Goal: Transaction & Acquisition: Book appointment/travel/reservation

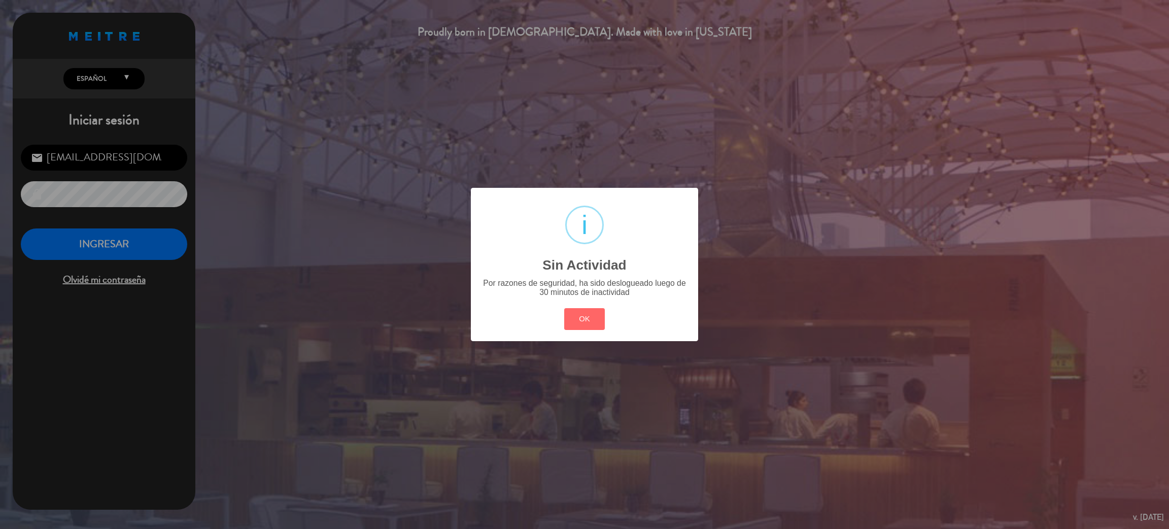
drag, startPoint x: 593, startPoint y: 310, endPoint x: 163, endPoint y: 257, distance: 433.0
click at [593, 311] on button "OK" at bounding box center [584, 319] width 41 height 22
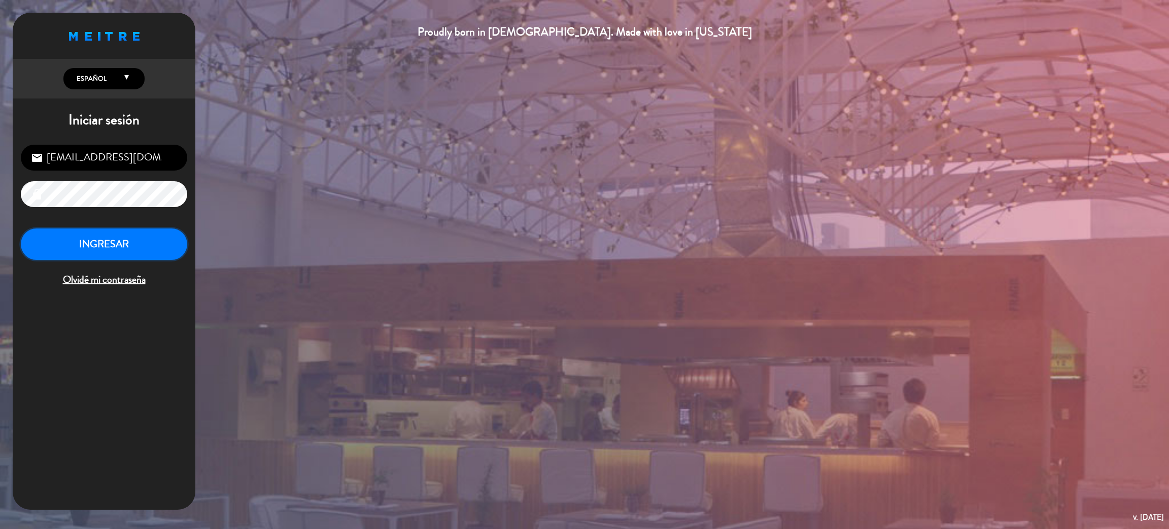
click at [165, 245] on button "INGRESAR" at bounding box center [104, 244] width 166 height 32
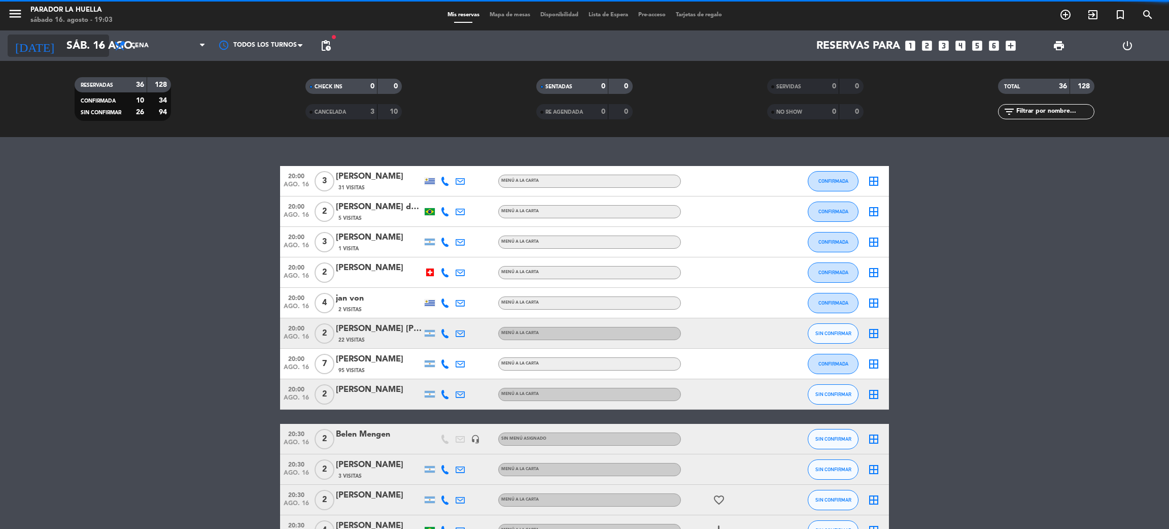
click at [87, 39] on input "sáb. 16 ago." at bounding box center [131, 46] width 140 height 23
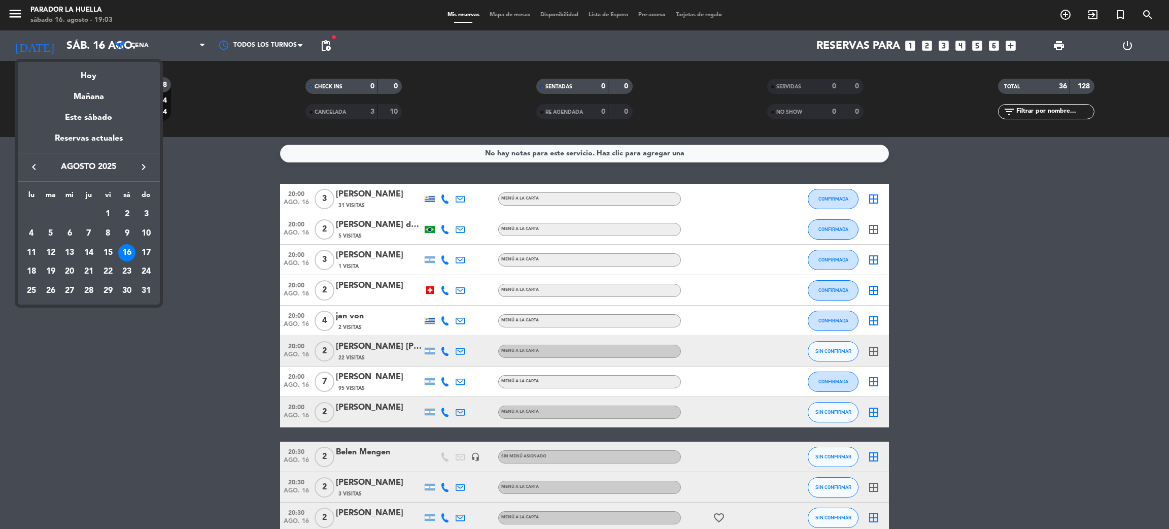
click at [1073, 328] on div at bounding box center [584, 264] width 1169 height 529
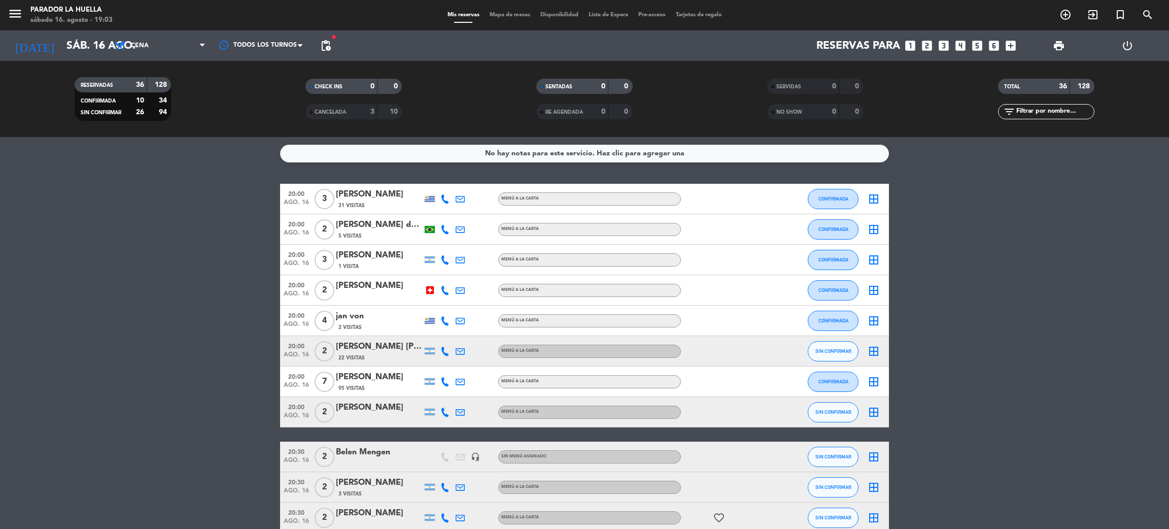
click at [1056, 52] on span "print" at bounding box center [1059, 46] width 20 height 20
click at [1061, 50] on span "print" at bounding box center [1059, 46] width 12 height 12
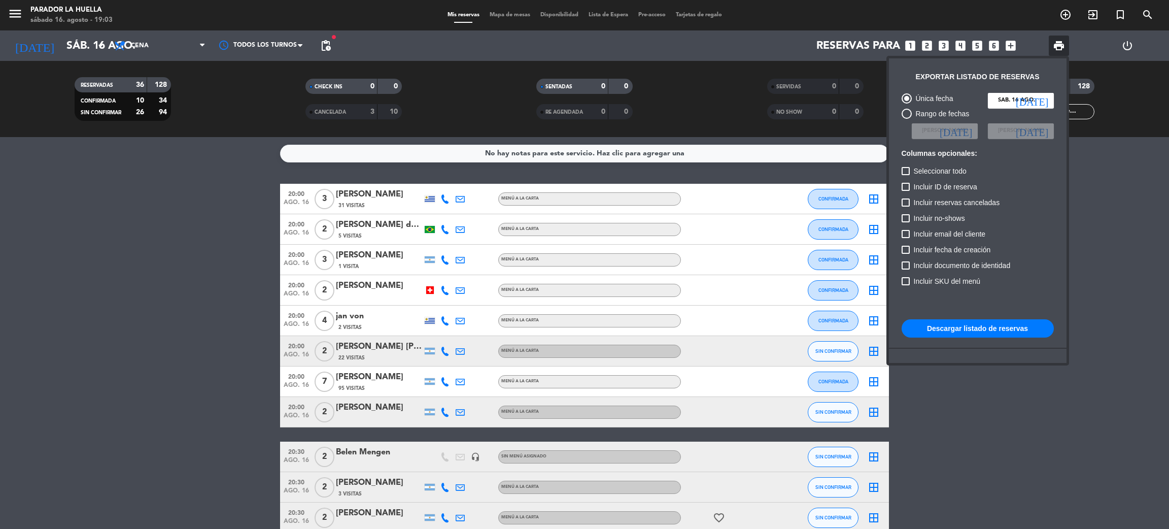
click at [967, 337] on button "Descargar listado de reservas" at bounding box center [978, 328] width 152 height 18
click at [968, 330] on button "Descargar listado de reservas" at bounding box center [978, 328] width 152 height 18
click at [1065, 17] on div at bounding box center [584, 264] width 1169 height 529
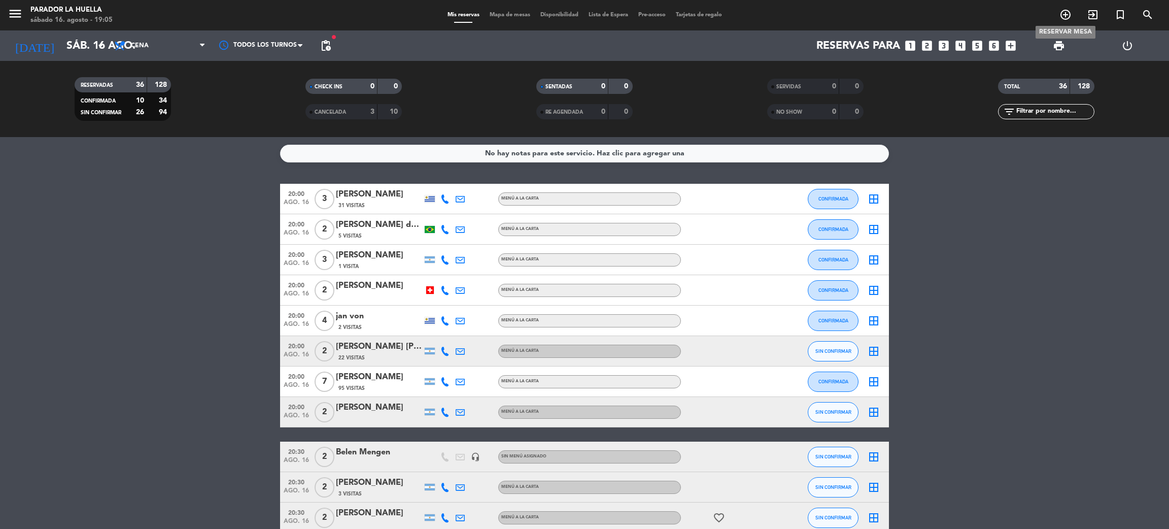
click at [1065, 17] on icon "add_circle_outline" at bounding box center [1065, 15] width 12 height 12
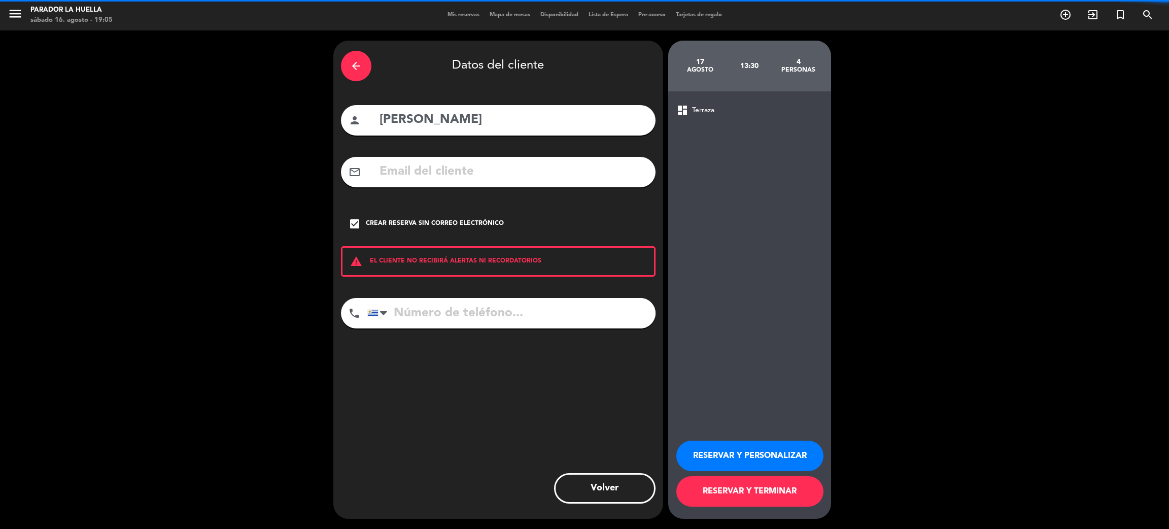
click at [355, 65] on icon "arrow_back" at bounding box center [356, 66] width 12 height 12
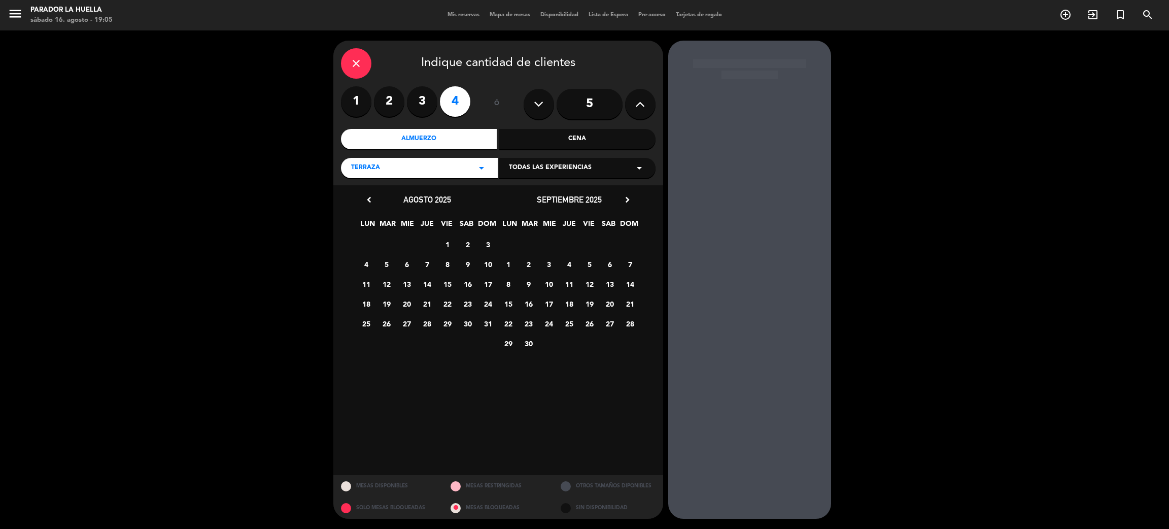
click at [355, 65] on icon "close" at bounding box center [356, 63] width 12 height 12
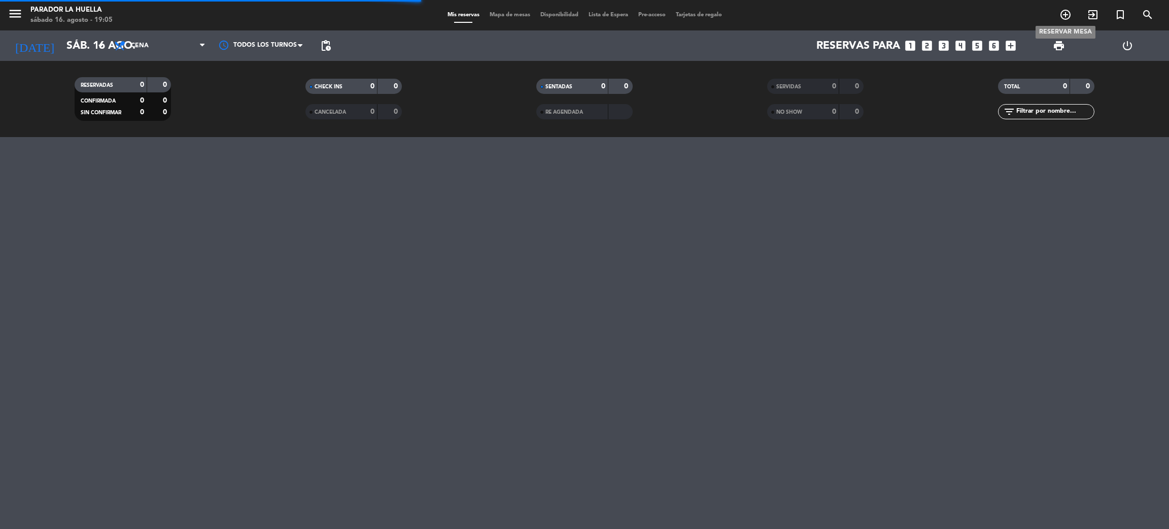
click at [1060, 14] on icon "add_circle_outline" at bounding box center [1065, 15] width 12 height 12
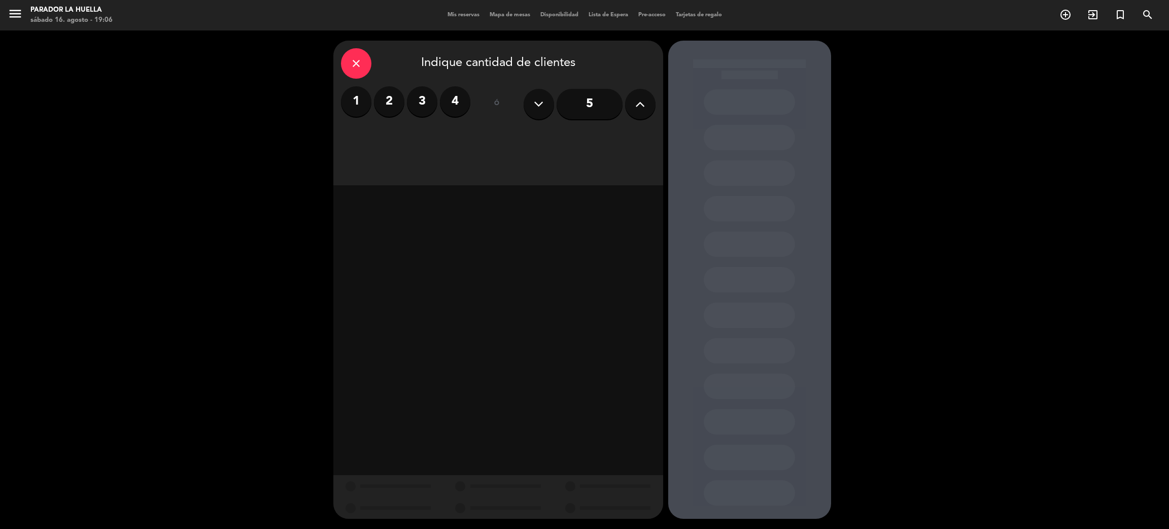
click at [383, 95] on label "2" at bounding box center [389, 101] width 30 height 30
click at [433, 136] on div "Almuerzo" at bounding box center [419, 139] width 156 height 20
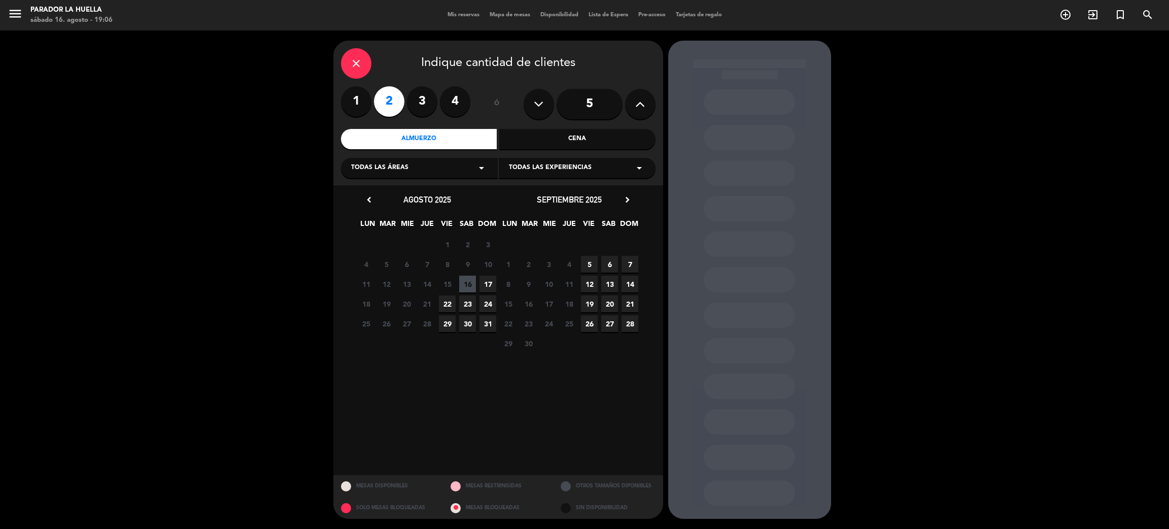
drag, startPoint x: 489, startPoint y: 282, endPoint x: 484, endPoint y: 312, distance: 30.4
click at [487, 291] on span "17" at bounding box center [487, 284] width 17 height 17
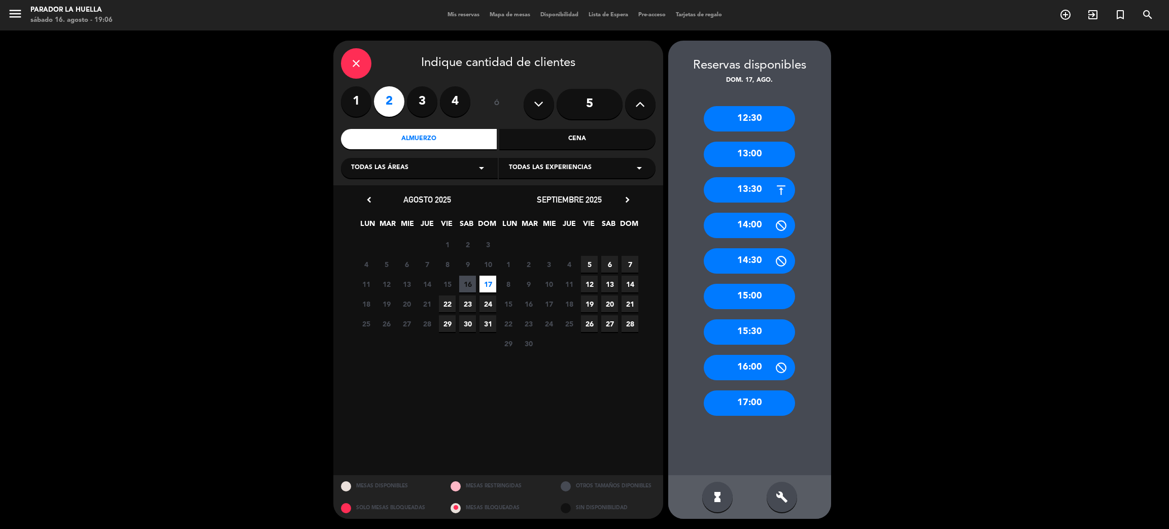
click at [744, 195] on div "13:30" at bounding box center [749, 189] width 91 height 25
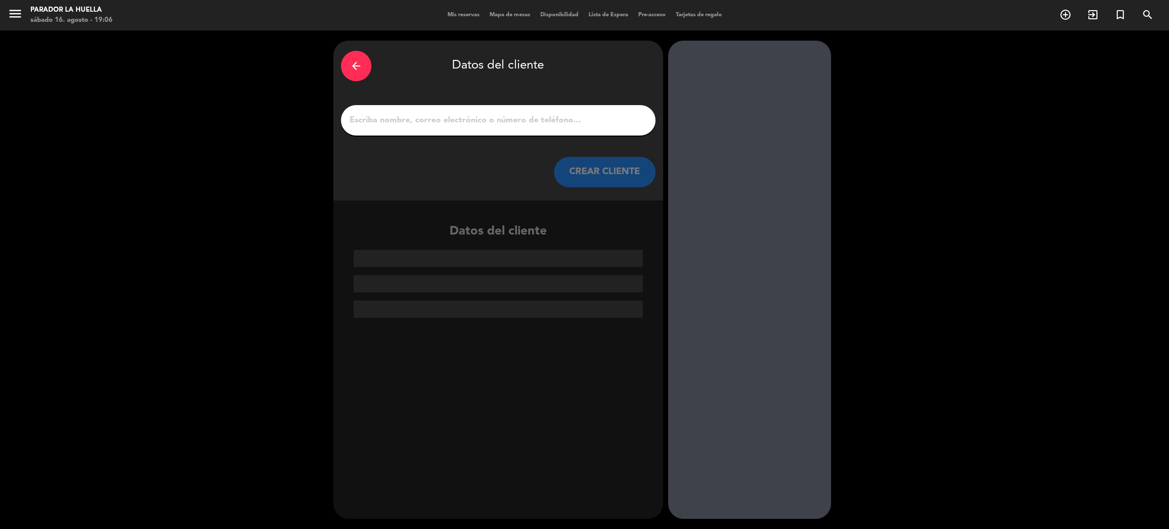
click at [467, 119] on input "1" at bounding box center [498, 120] width 299 height 14
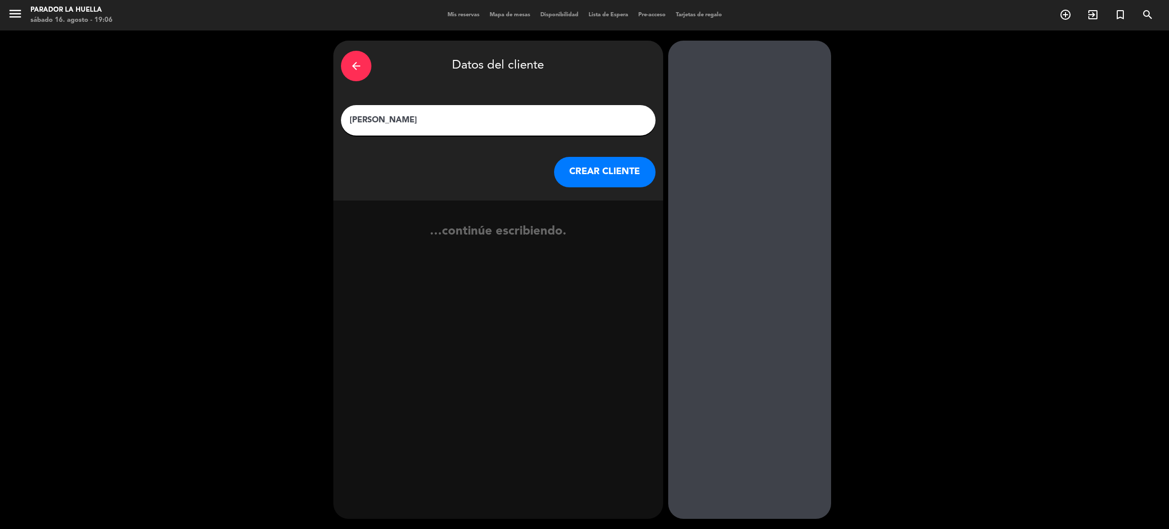
type input "[PERSON_NAME]"
click at [608, 175] on button "CREAR CLIENTE" at bounding box center [604, 172] width 101 height 30
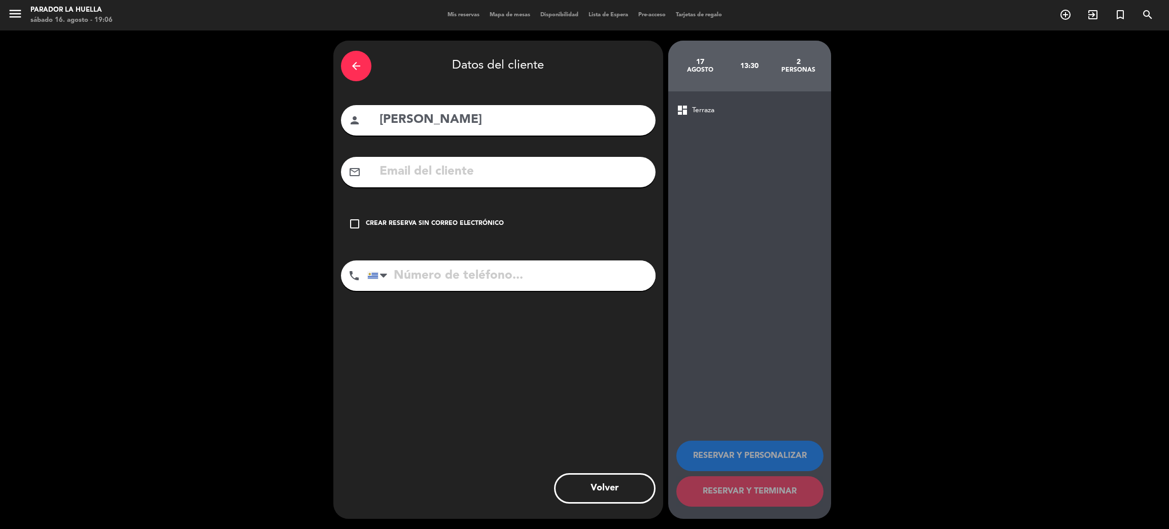
click at [358, 224] on icon "check_box_outline_blank" at bounding box center [355, 224] width 12 height 12
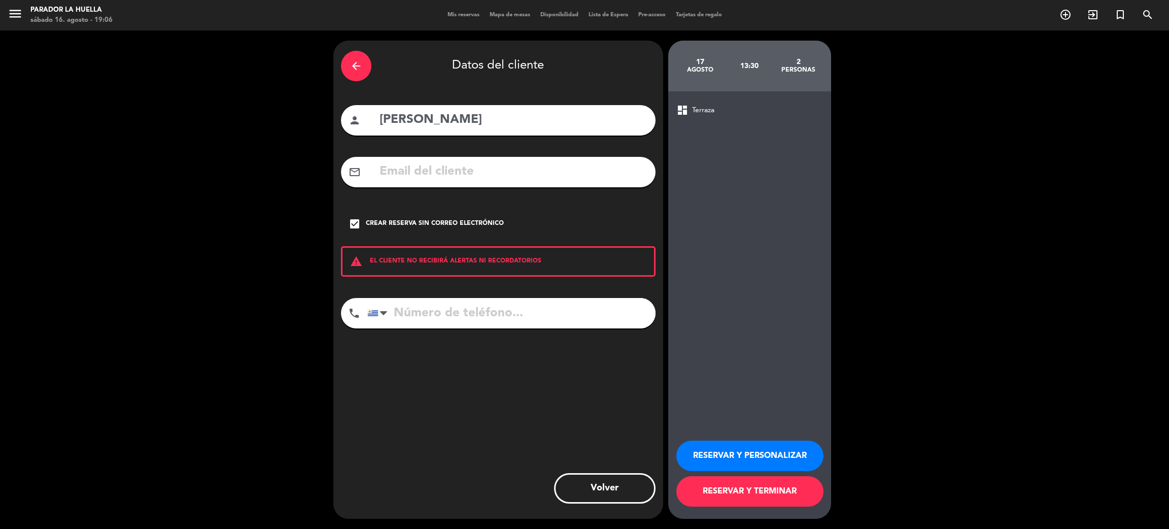
click at [768, 454] on button "RESERVAR Y PERSONALIZAR" at bounding box center [749, 455] width 147 height 30
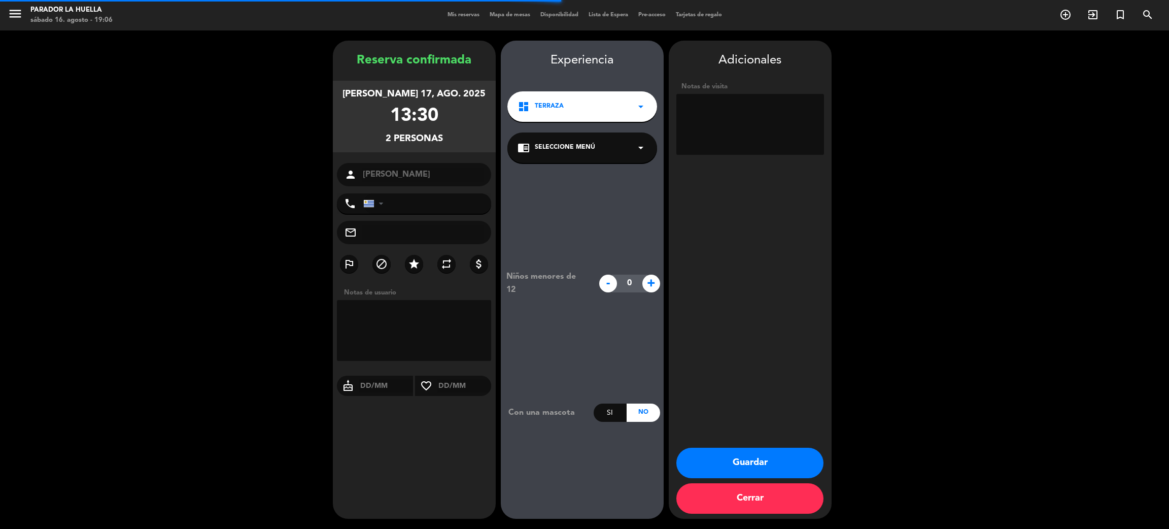
click at [749, 137] on textarea at bounding box center [750, 124] width 148 height 61
type textarea "X [PERSON_NAME]***L"
click at [794, 456] on button "Guardar" at bounding box center [749, 463] width 147 height 30
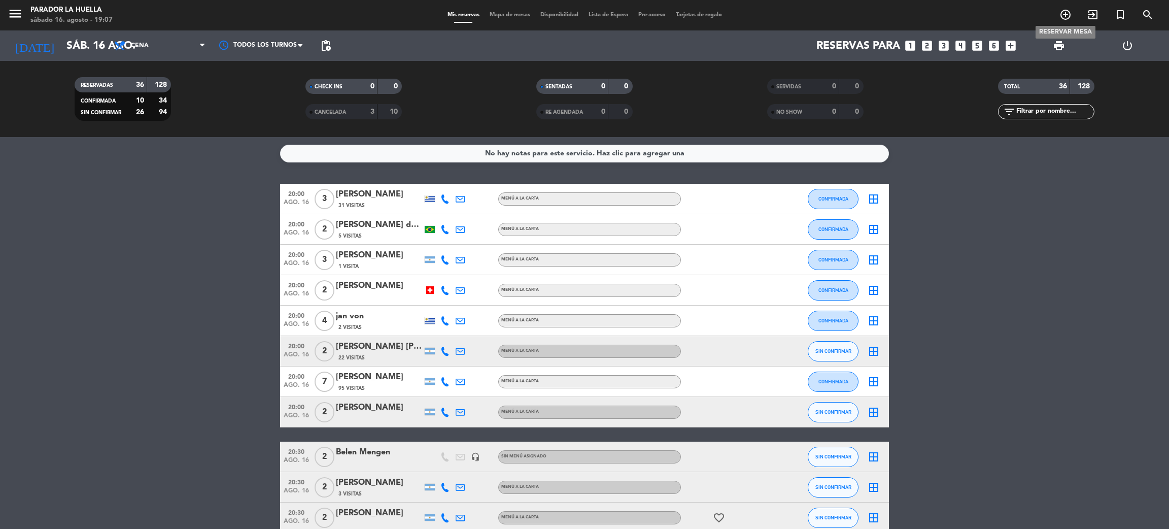
click at [1065, 12] on icon "add_circle_outline" at bounding box center [1065, 15] width 12 height 12
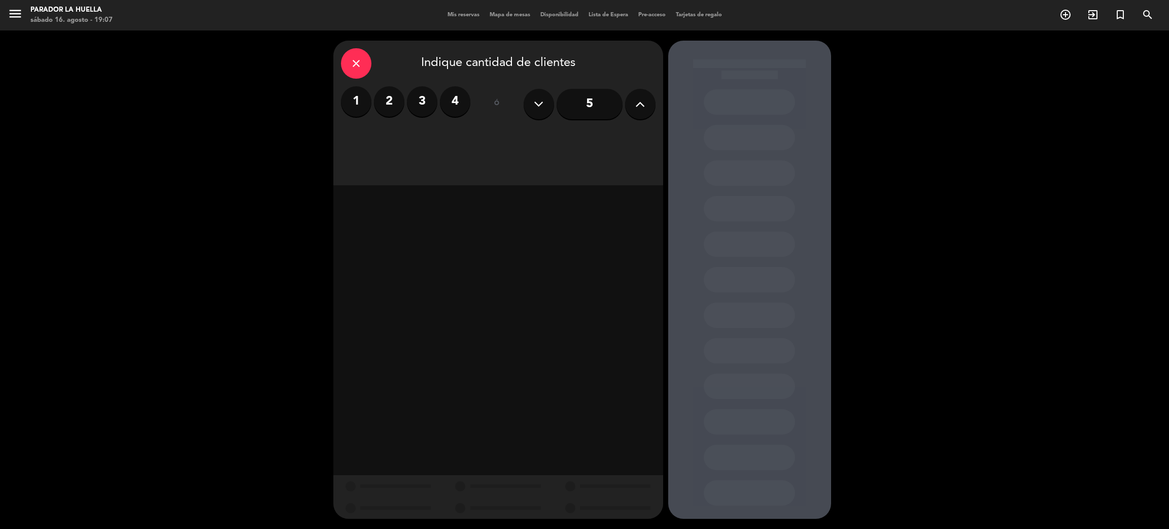
click at [424, 110] on label "3" at bounding box center [422, 101] width 30 height 30
click at [547, 138] on div "Cena" at bounding box center [577, 139] width 156 height 20
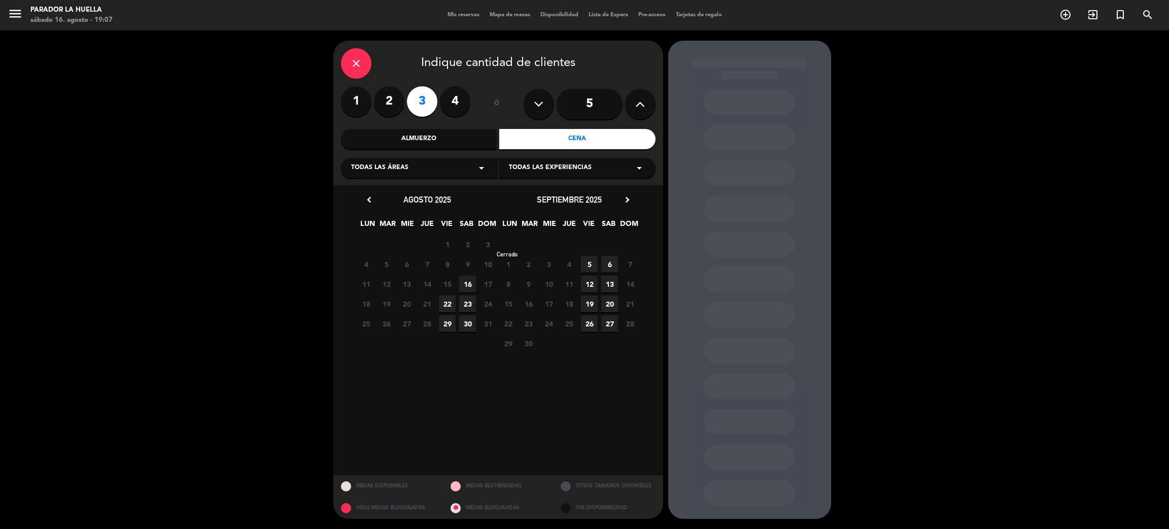
drag, startPoint x: 471, startPoint y: 286, endPoint x: 515, endPoint y: 236, distance: 65.8
click at [471, 285] on span "16" at bounding box center [467, 284] width 17 height 17
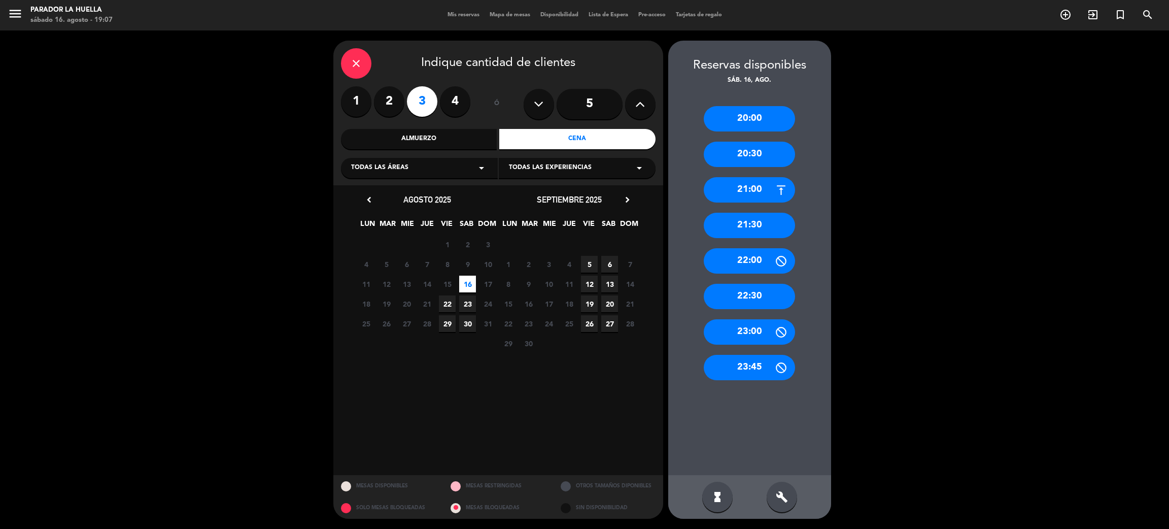
click at [752, 160] on div "20:30" at bounding box center [749, 154] width 91 height 25
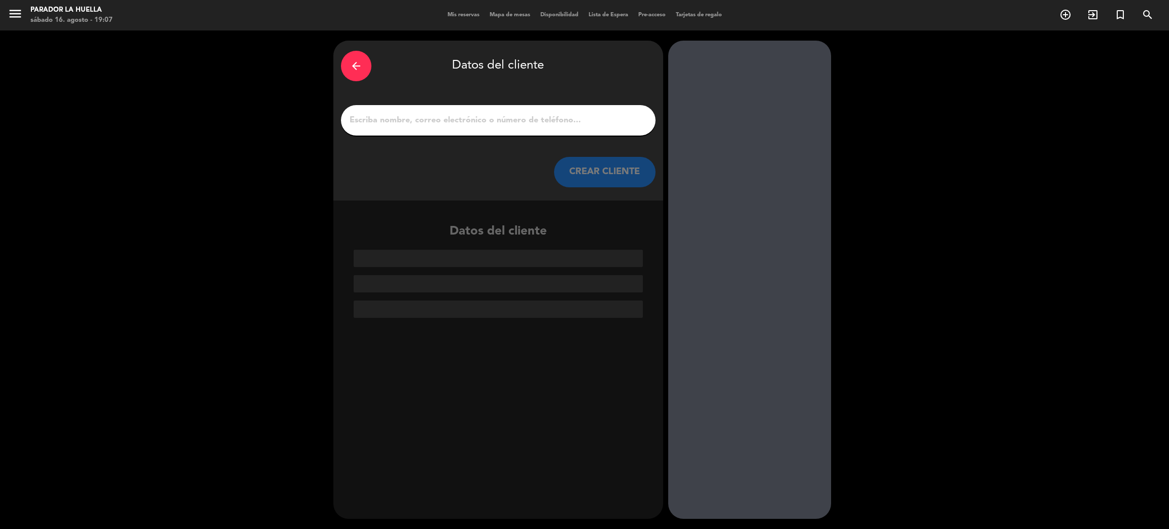
click at [515, 112] on div at bounding box center [498, 120] width 315 height 30
click at [407, 124] on input "1" at bounding box center [498, 120] width 299 height 14
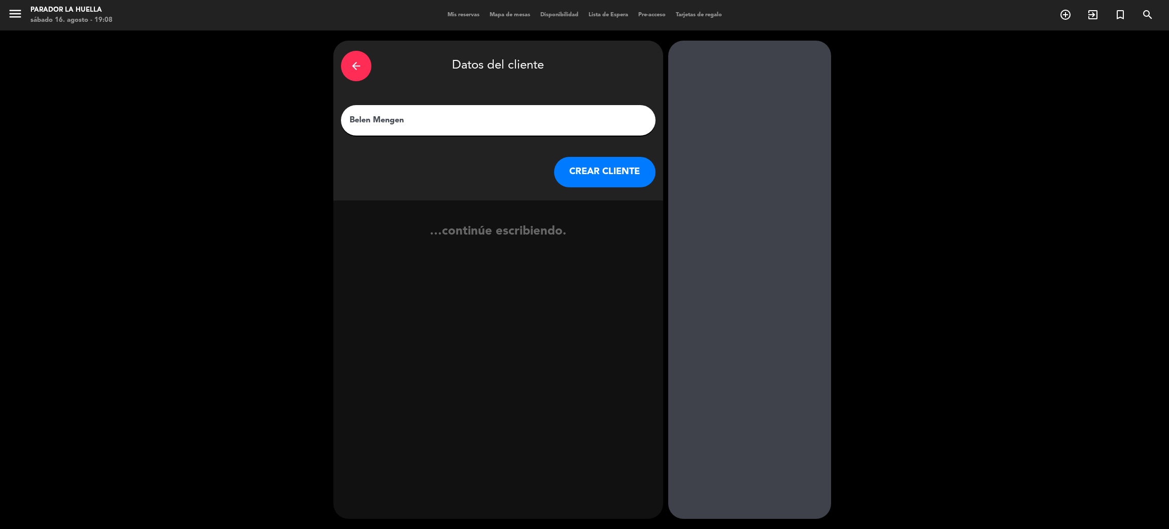
type input "Belen Mengen"
click at [620, 184] on button "CREAR CLIENTE" at bounding box center [604, 172] width 101 height 30
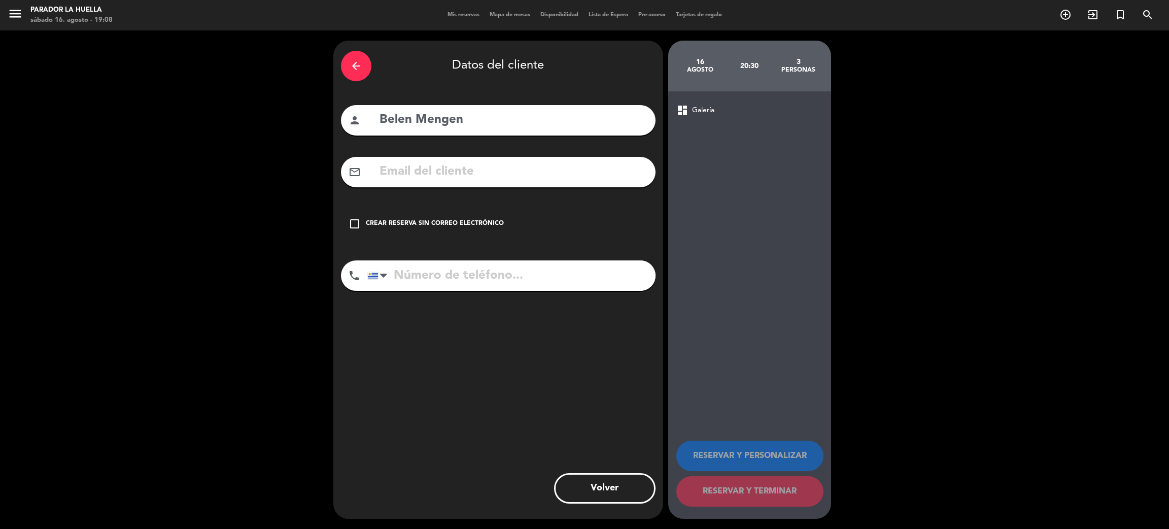
click at [359, 228] on icon "check_box_outline_blank" at bounding box center [355, 224] width 12 height 12
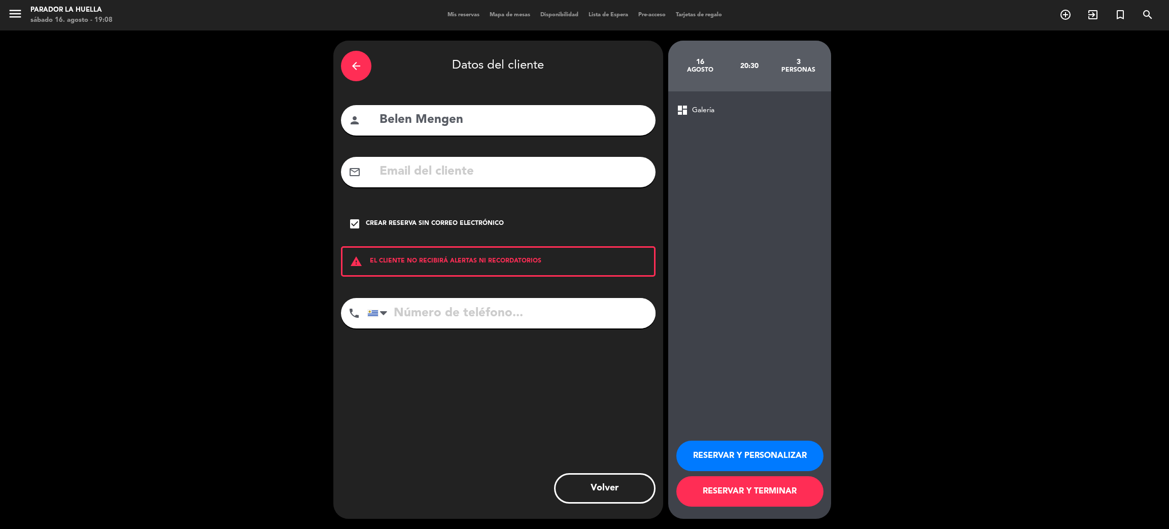
click at [705, 451] on button "RESERVAR Y PERSONALIZAR" at bounding box center [749, 455] width 147 height 30
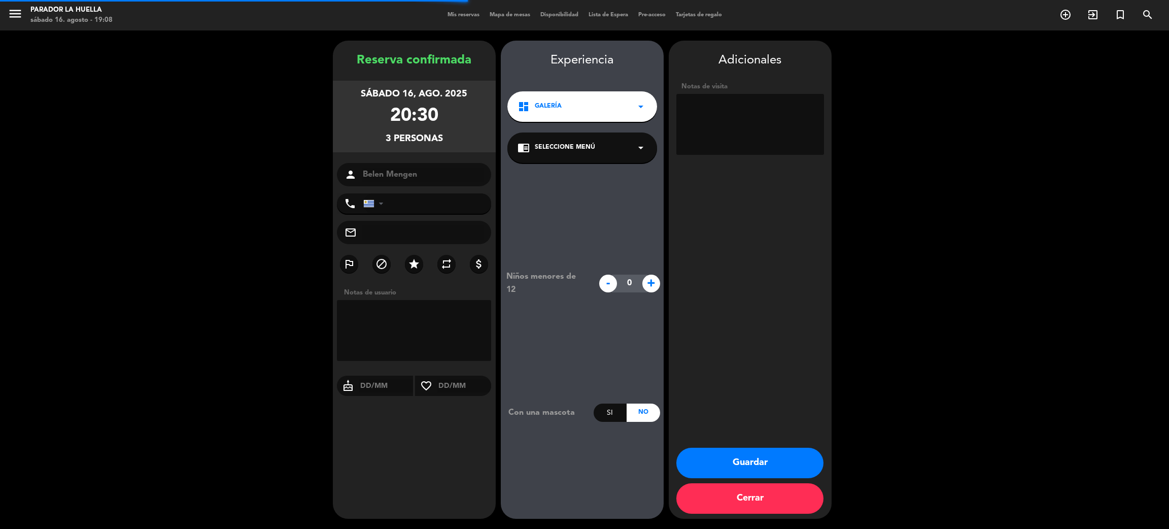
click at [764, 112] on textarea at bounding box center [750, 124] width 148 height 61
click at [700, 109] on textarea at bounding box center [750, 124] width 148 height 61
type textarea "X [PERSON_NAME]***L"
click at [783, 466] on button "Guardar" at bounding box center [749, 463] width 147 height 30
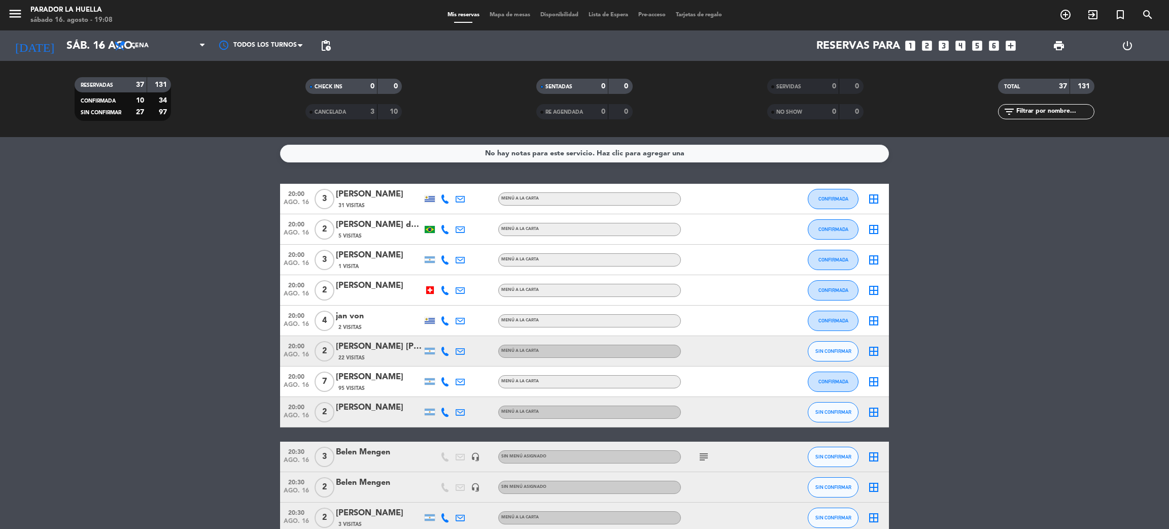
click at [1073, 115] on input "text" at bounding box center [1054, 111] width 79 height 11
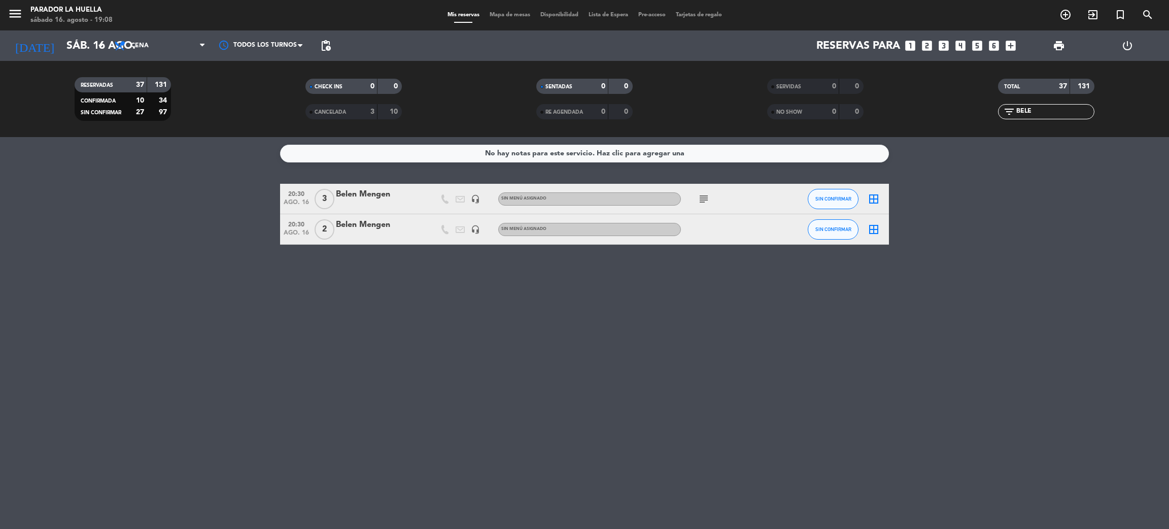
type input "BELE"
click at [369, 231] on div "Belen Mengen" at bounding box center [379, 224] width 86 height 13
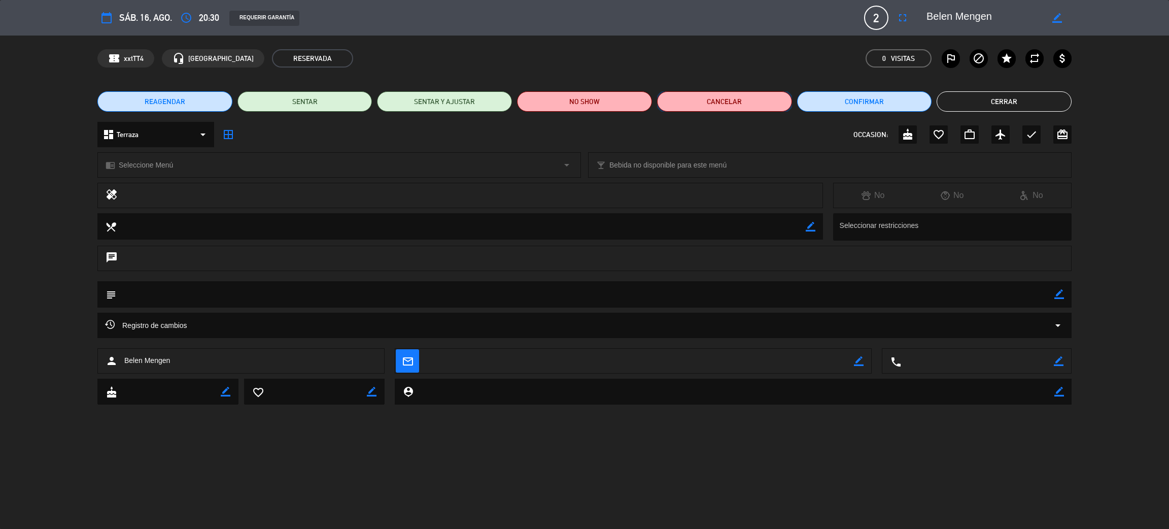
click at [752, 94] on button "Cancelar" at bounding box center [724, 101] width 135 height 20
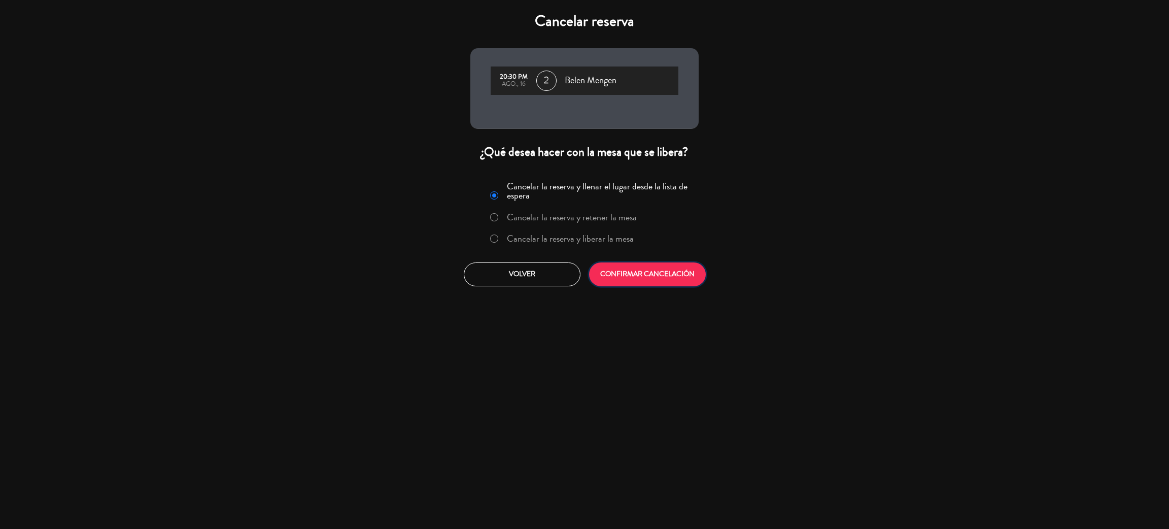
click at [634, 270] on button "CONFIRMAR CANCELACIÓN" at bounding box center [647, 274] width 117 height 24
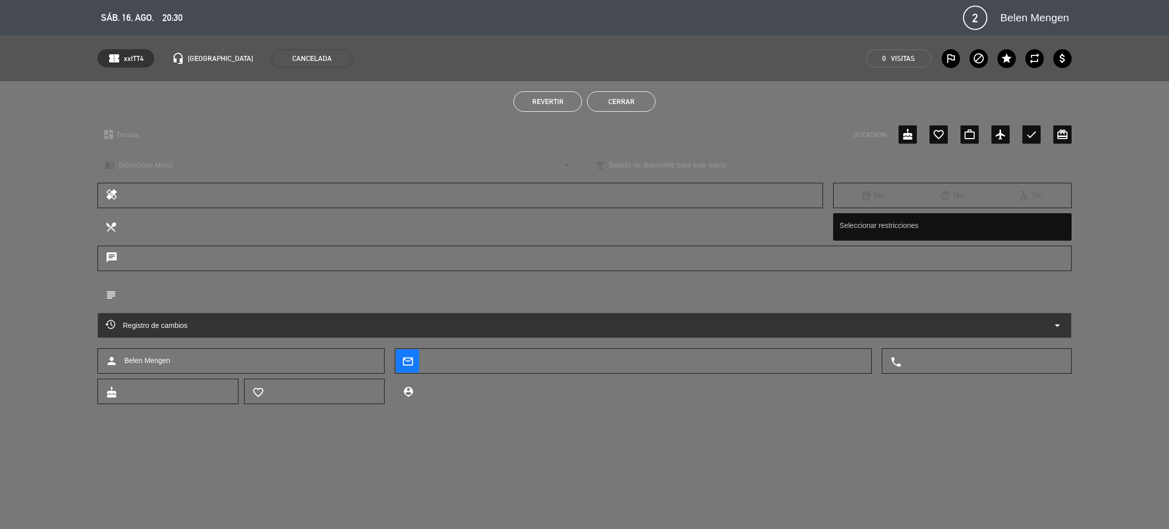
click at [595, 100] on button "Cerrar" at bounding box center [621, 101] width 68 height 20
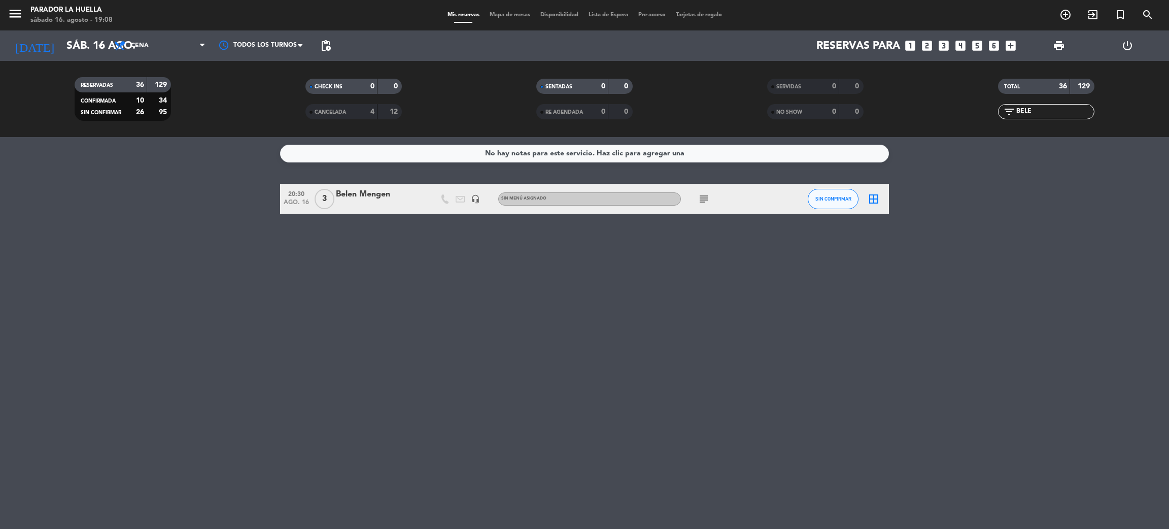
drag, startPoint x: 1036, startPoint y: 115, endPoint x: 879, endPoint y: 68, distance: 163.6
click at [879, 68] on div "RESERVADAS 36 129 CONFIRMADA 10 34 SIN CONFIRMAR 26 95 CHECK INS 0 0 CANCELADA …" at bounding box center [584, 99] width 1169 height 76
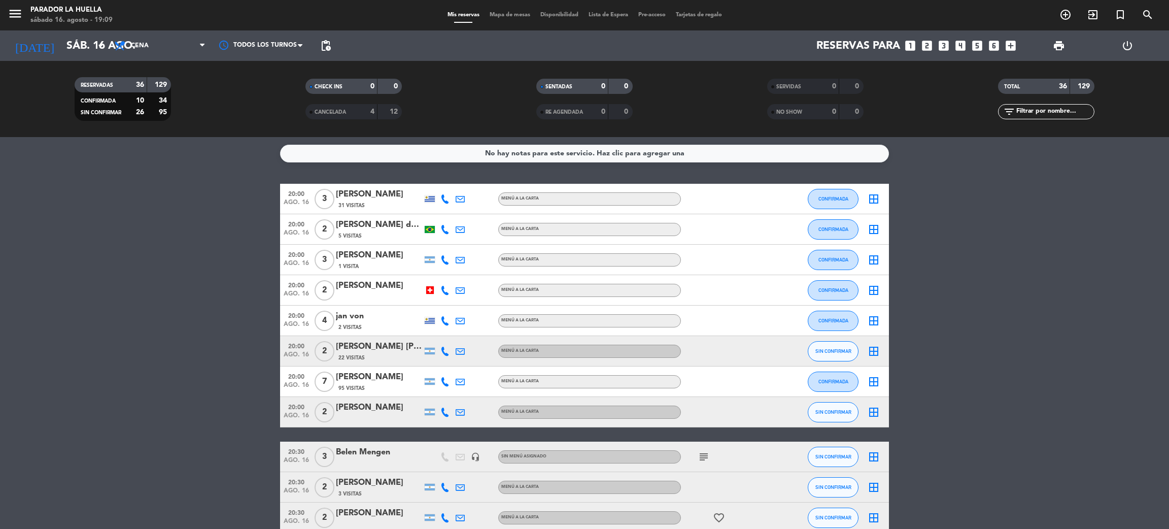
click at [1055, 109] on input "text" at bounding box center [1054, 111] width 79 height 11
click at [1065, 14] on icon "add_circle_outline" at bounding box center [1065, 15] width 12 height 12
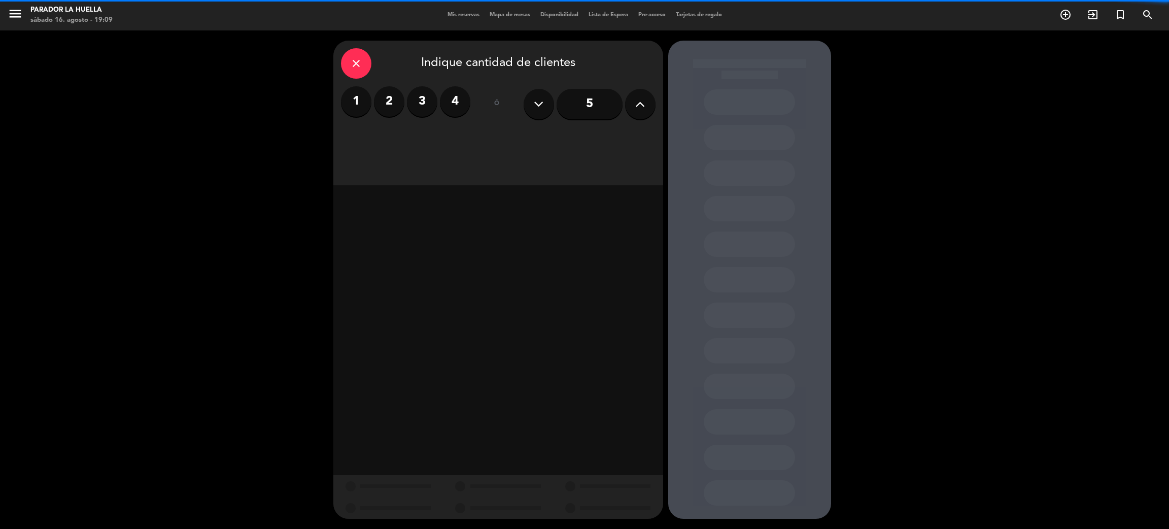
click at [385, 98] on label "2" at bounding box center [389, 101] width 30 height 30
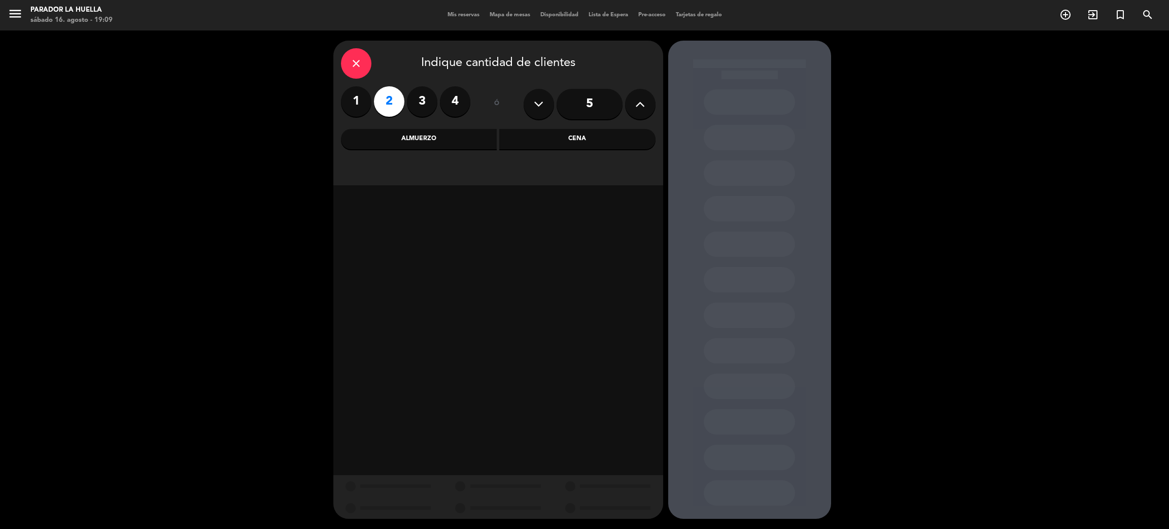
click at [558, 135] on div "Cena" at bounding box center [577, 139] width 156 height 20
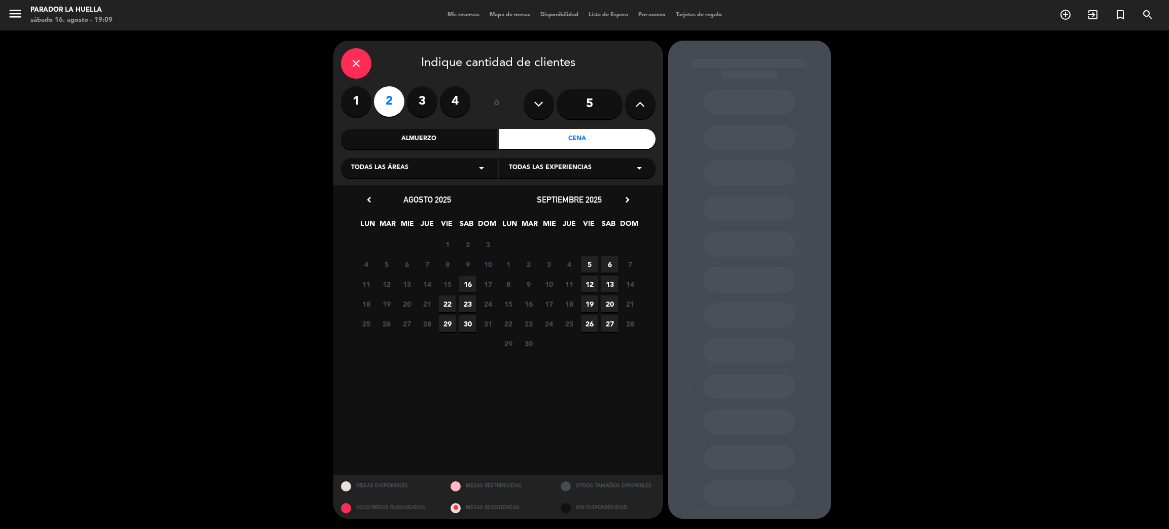
click at [471, 279] on span "16" at bounding box center [467, 284] width 17 height 17
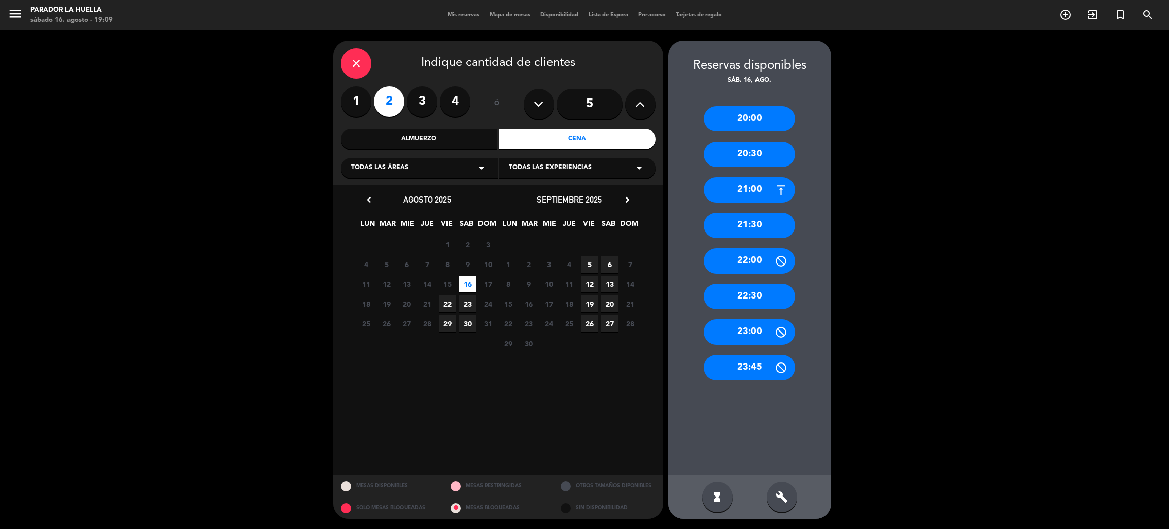
click at [735, 199] on div "21:00" at bounding box center [749, 189] width 91 height 25
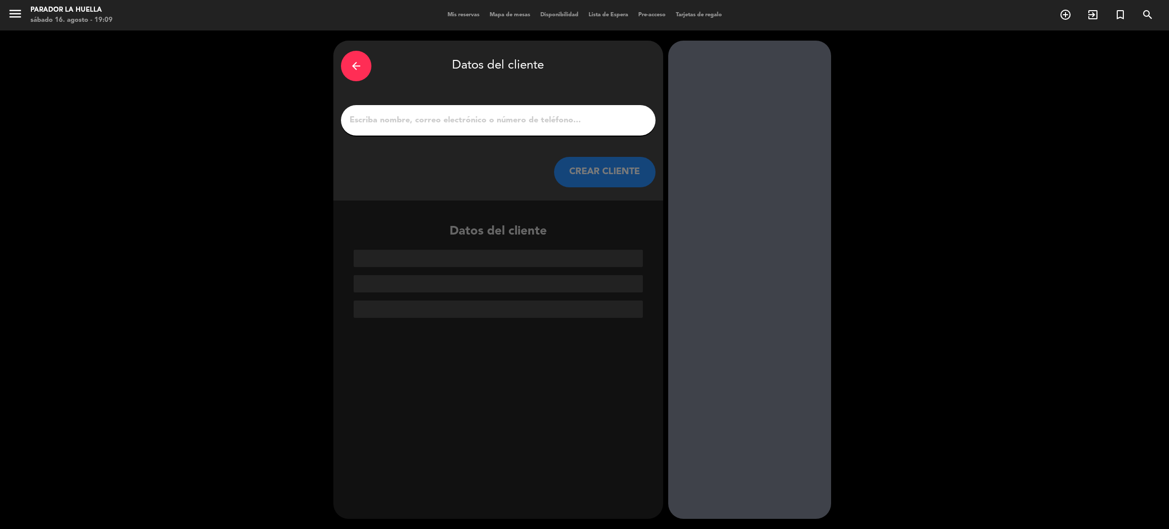
click at [382, 121] on input "1" at bounding box center [498, 120] width 299 height 14
type input "a"
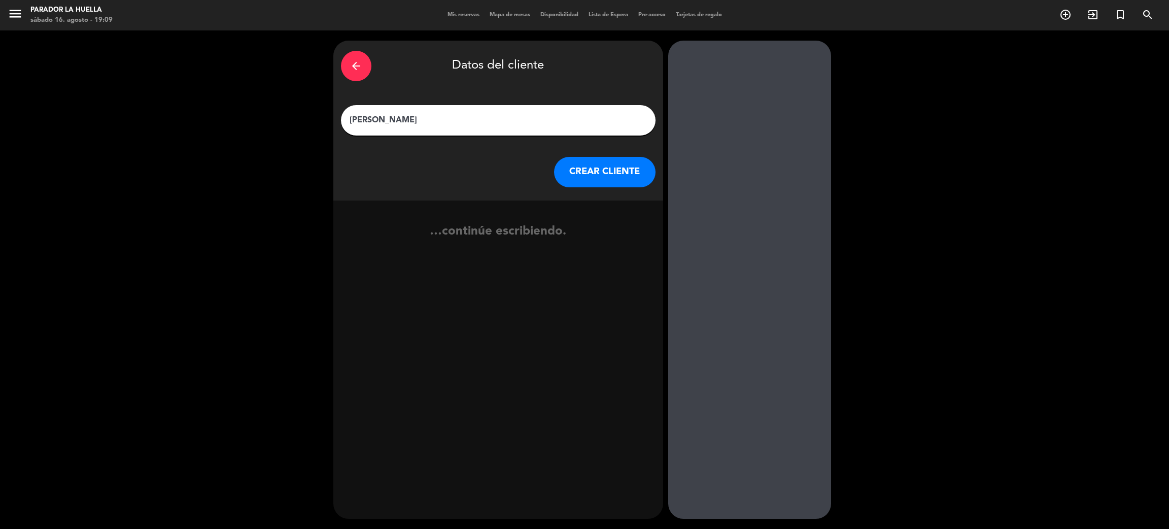
type input "[PERSON_NAME]"
click at [632, 166] on button "CREAR CLIENTE" at bounding box center [604, 172] width 101 height 30
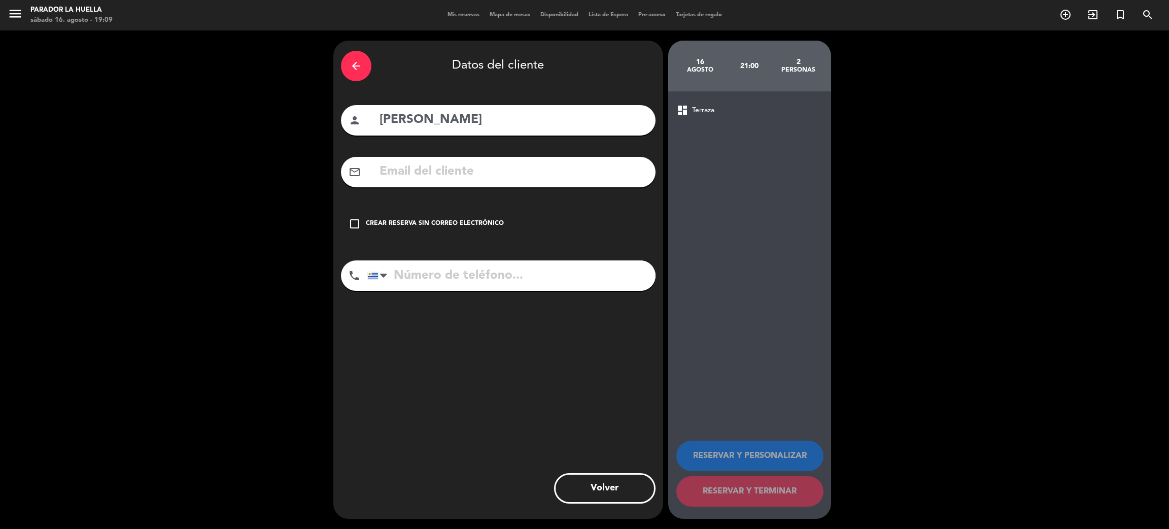
click at [357, 225] on icon "check_box_outline_blank" at bounding box center [355, 224] width 12 height 12
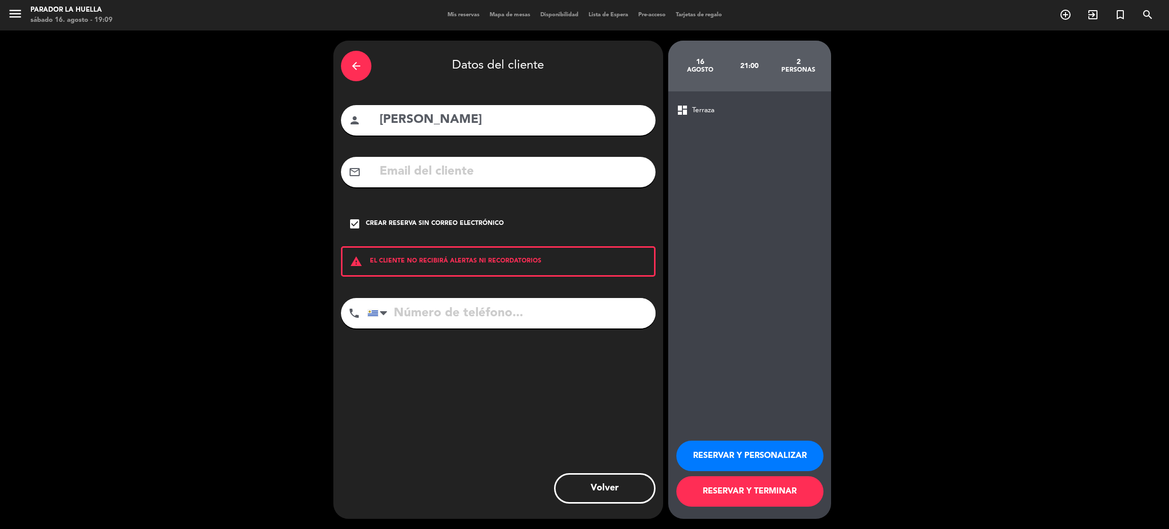
click at [726, 455] on button "RESERVAR Y PERSONALIZAR" at bounding box center [749, 455] width 147 height 30
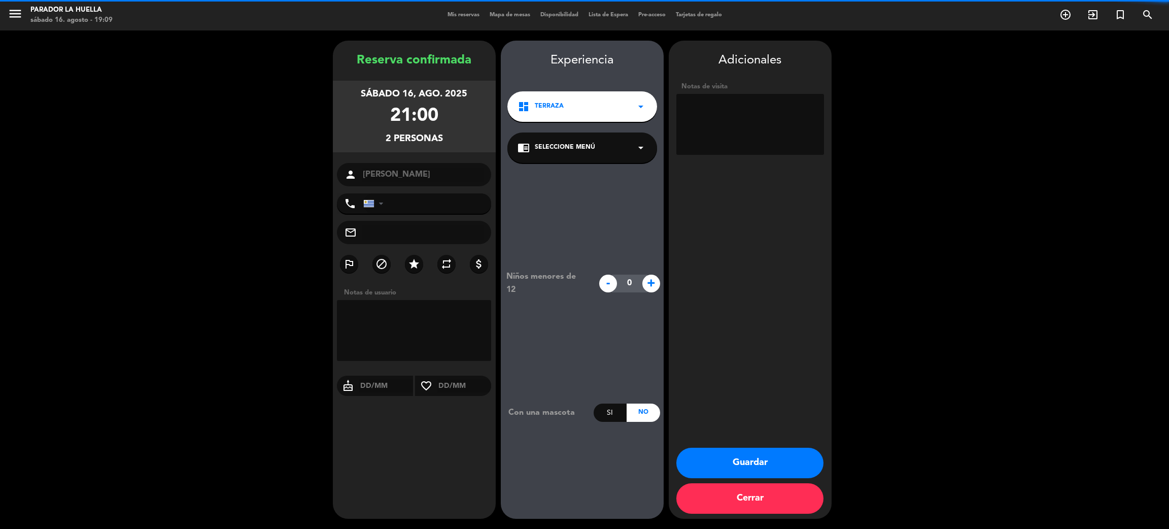
click at [741, 108] on textarea at bounding box center [750, 124] width 148 height 61
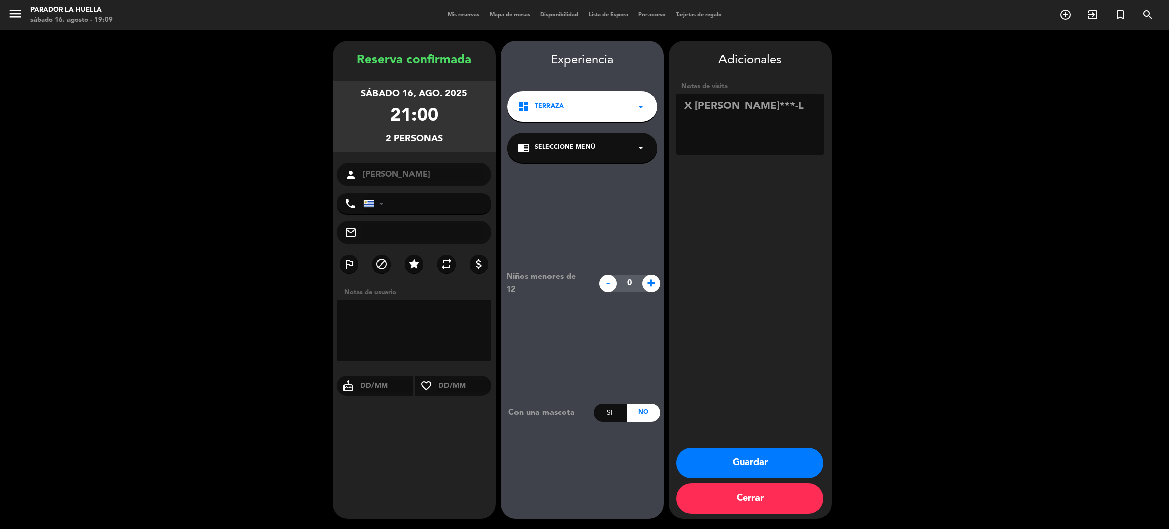
type textarea "X [PERSON_NAME]***-L"
click at [785, 464] on button "Guardar" at bounding box center [749, 463] width 147 height 30
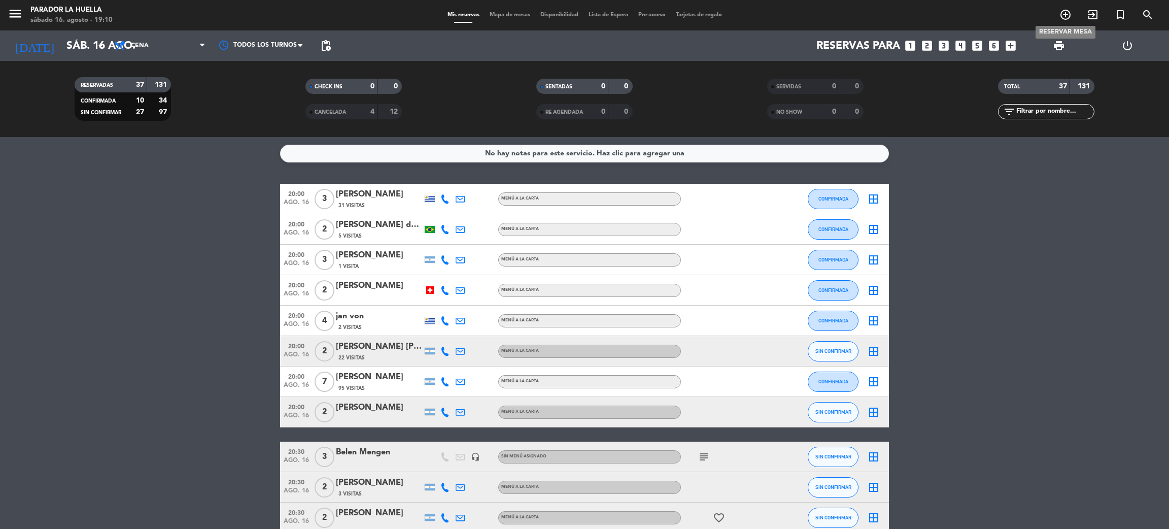
click at [1068, 18] on icon "add_circle_outline" at bounding box center [1065, 15] width 12 height 12
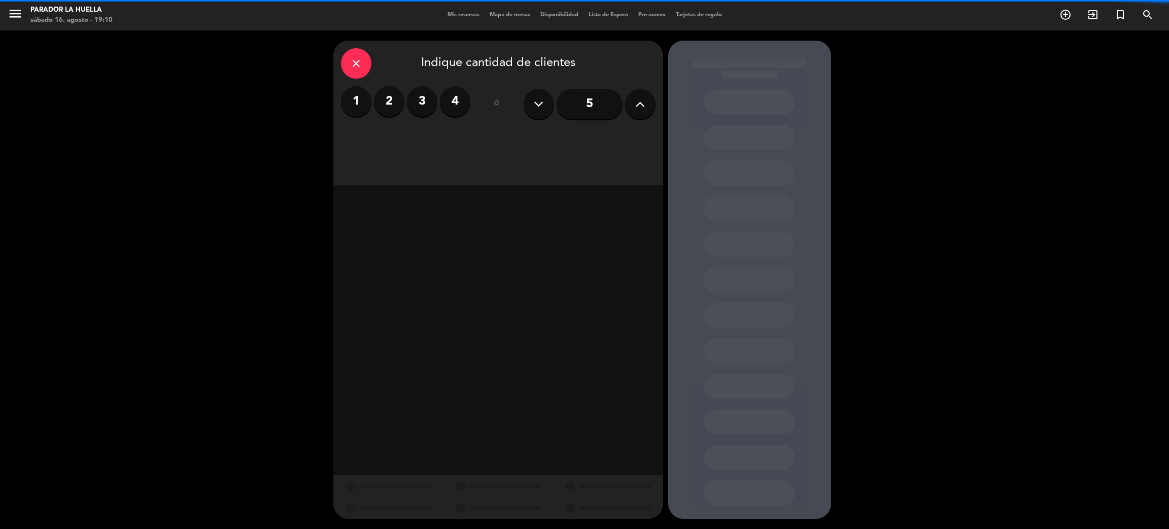
drag, startPoint x: 453, startPoint y: 103, endPoint x: 445, endPoint y: 105, distance: 7.9
click at [454, 102] on label "4" at bounding box center [455, 101] width 30 height 30
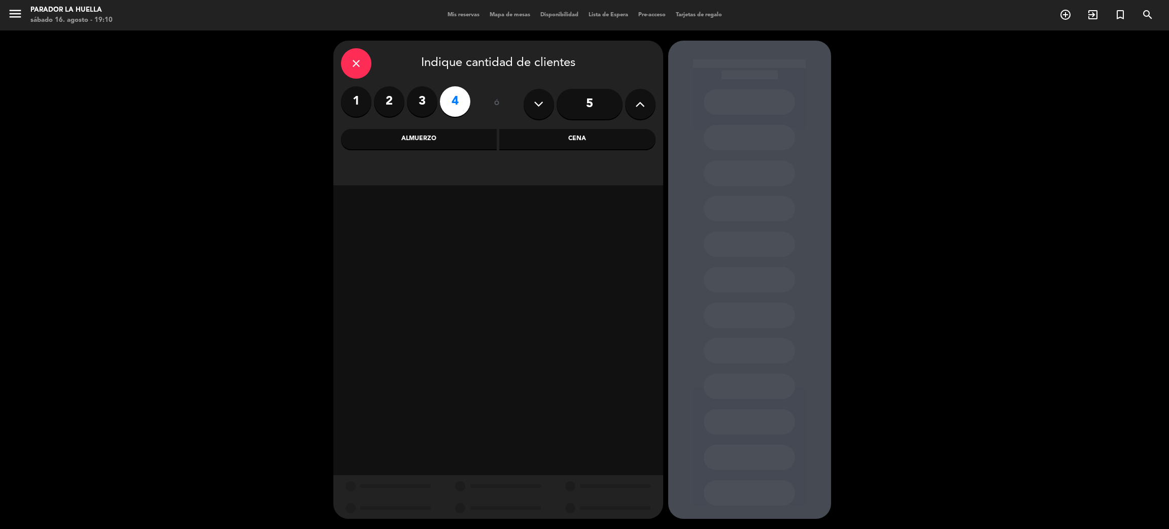
click at [631, 135] on div "Cena" at bounding box center [577, 139] width 156 height 20
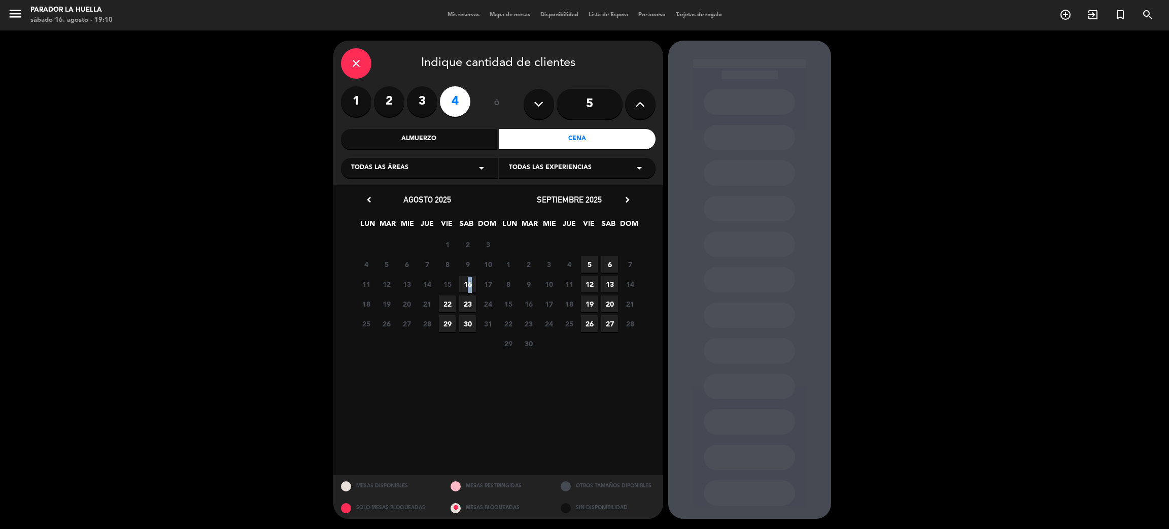
click at [466, 283] on span "16" at bounding box center [467, 284] width 17 height 17
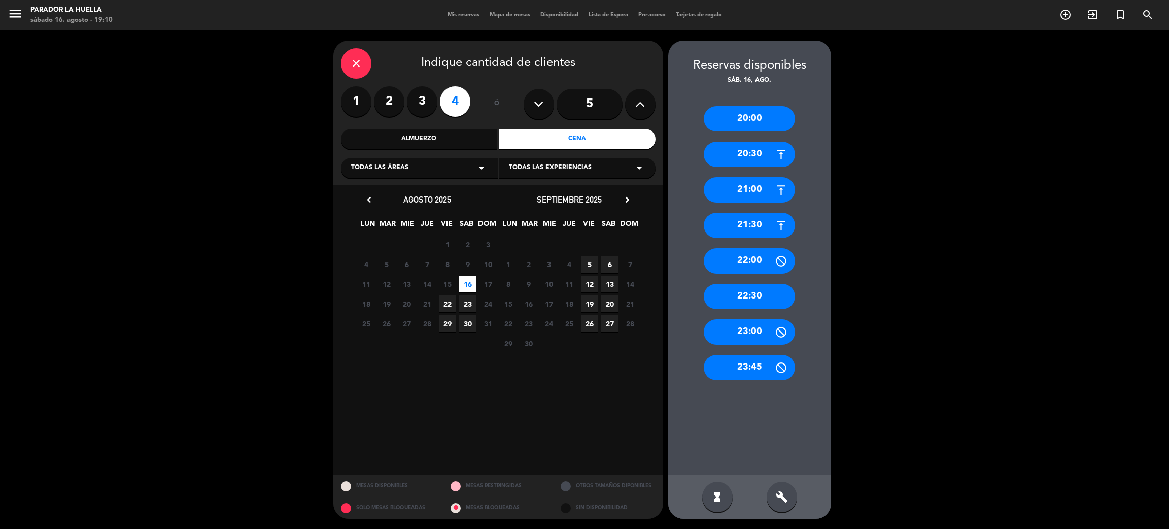
click at [758, 149] on div "20:30" at bounding box center [749, 154] width 91 height 25
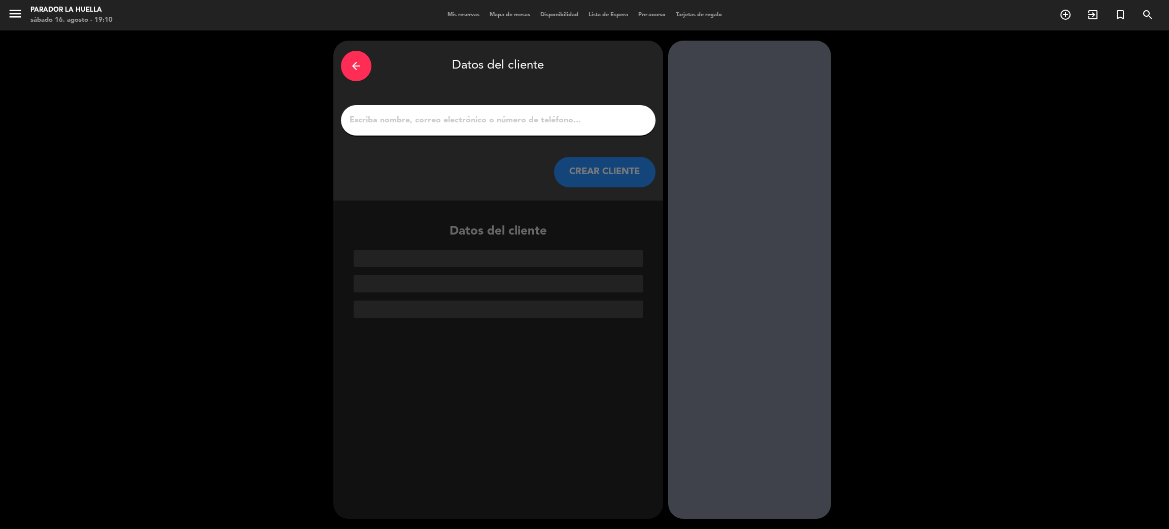
click at [528, 112] on div at bounding box center [498, 120] width 315 height 30
drag, startPoint x: 521, startPoint y: 112, endPoint x: 516, endPoint y: 140, distance: 28.0
click at [520, 114] on div at bounding box center [498, 120] width 315 height 30
click at [490, 121] on input "1" at bounding box center [498, 120] width 299 height 14
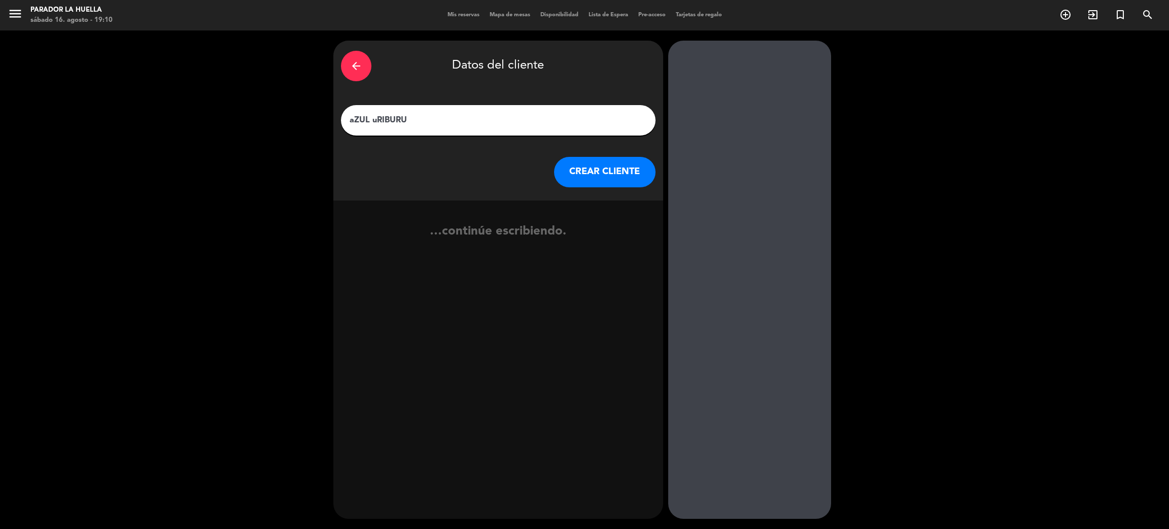
drag, startPoint x: 489, startPoint y: 121, endPoint x: 0, endPoint y: -92, distance: 533.1
click at [0, 0] on html "close × Parador La Huella × chrome_reader_mode Listado de Reservas account_box …" at bounding box center [584, 264] width 1169 height 529
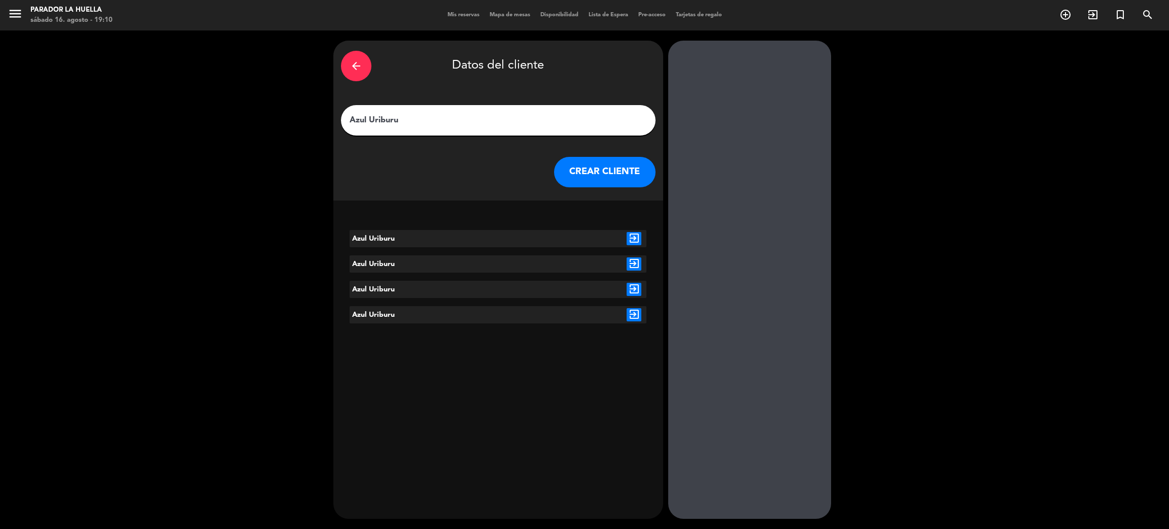
type input "Azul Uriburu"
click at [584, 165] on button "CREAR CLIENTE" at bounding box center [604, 172] width 101 height 30
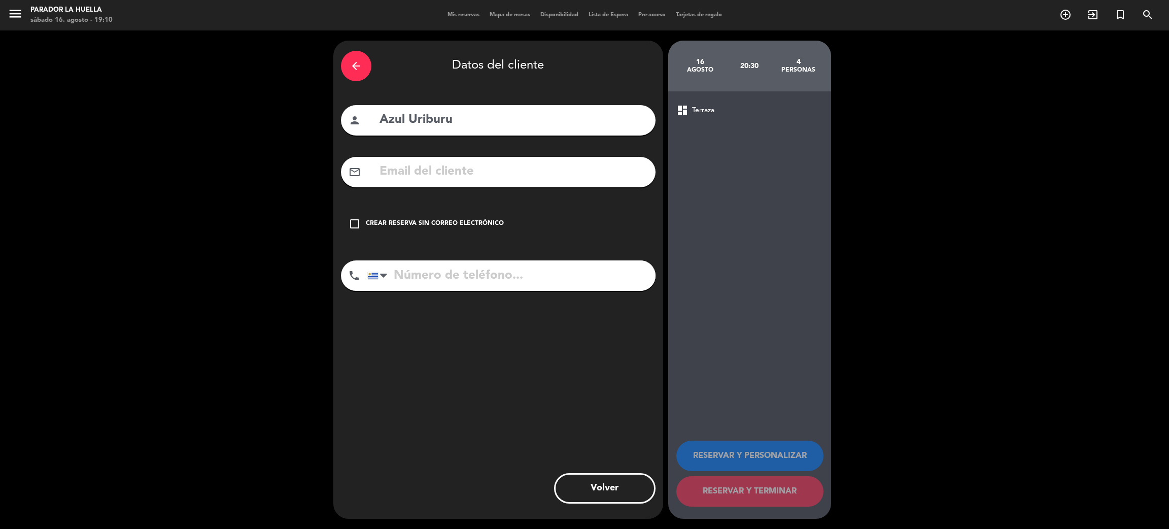
click at [357, 225] on icon "check_box_outline_blank" at bounding box center [355, 224] width 12 height 12
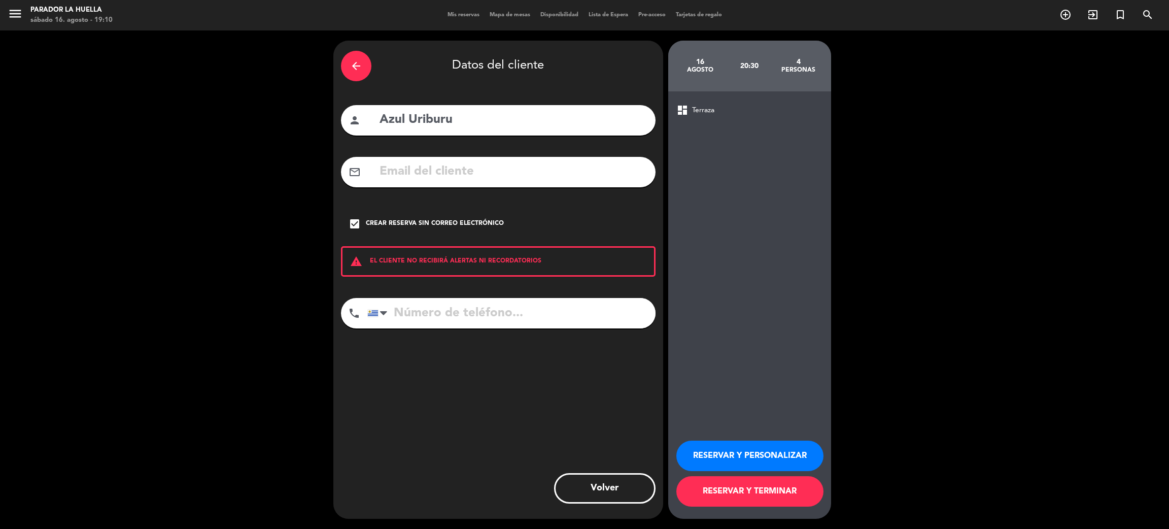
click at [768, 459] on button "RESERVAR Y PERSONALIZAR" at bounding box center [749, 455] width 147 height 30
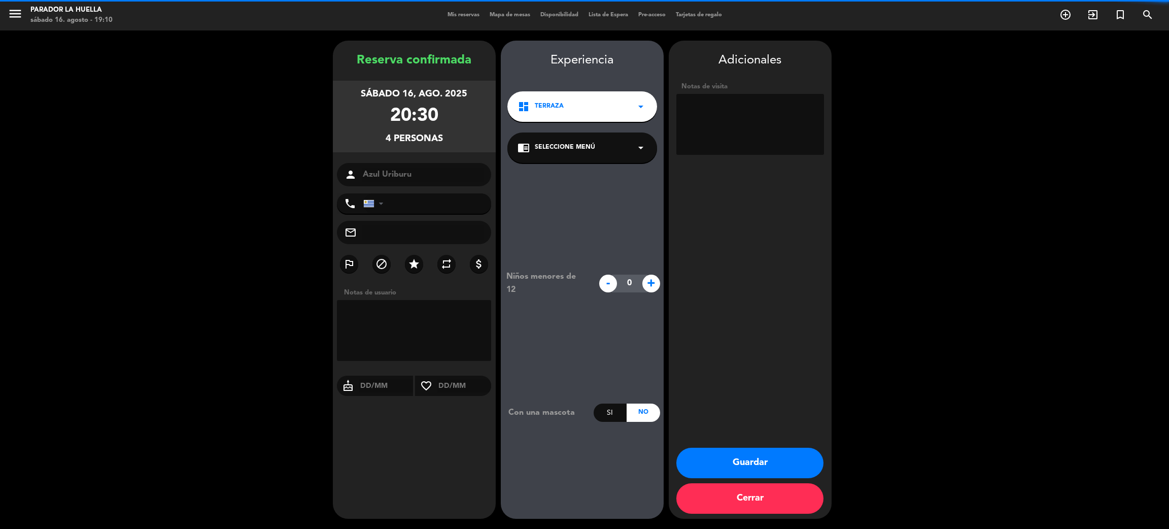
click at [759, 133] on textarea at bounding box center [750, 124] width 148 height 61
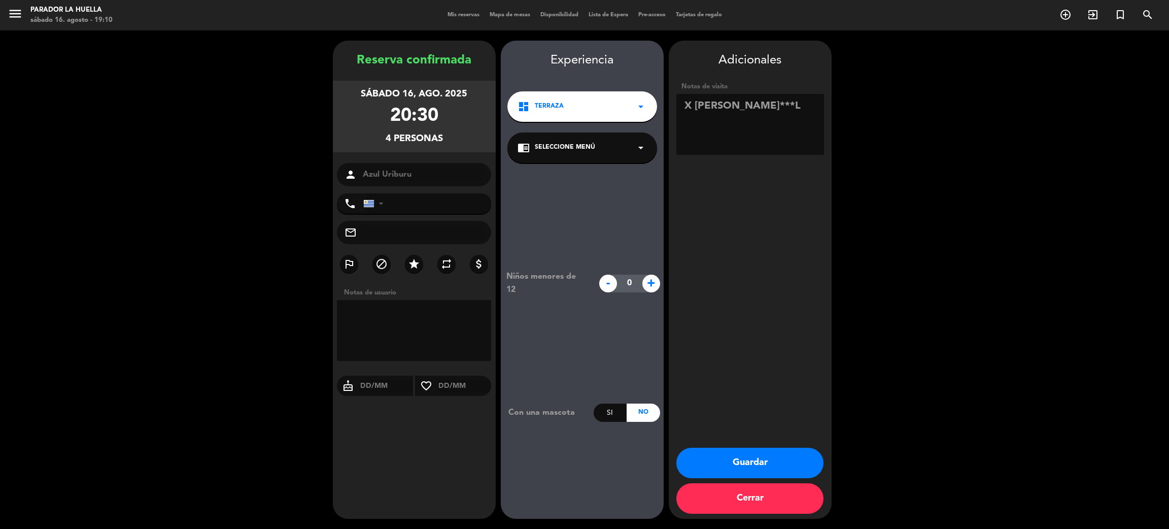
type textarea "X [PERSON_NAME]***L"
click at [778, 461] on button "Guardar" at bounding box center [749, 463] width 147 height 30
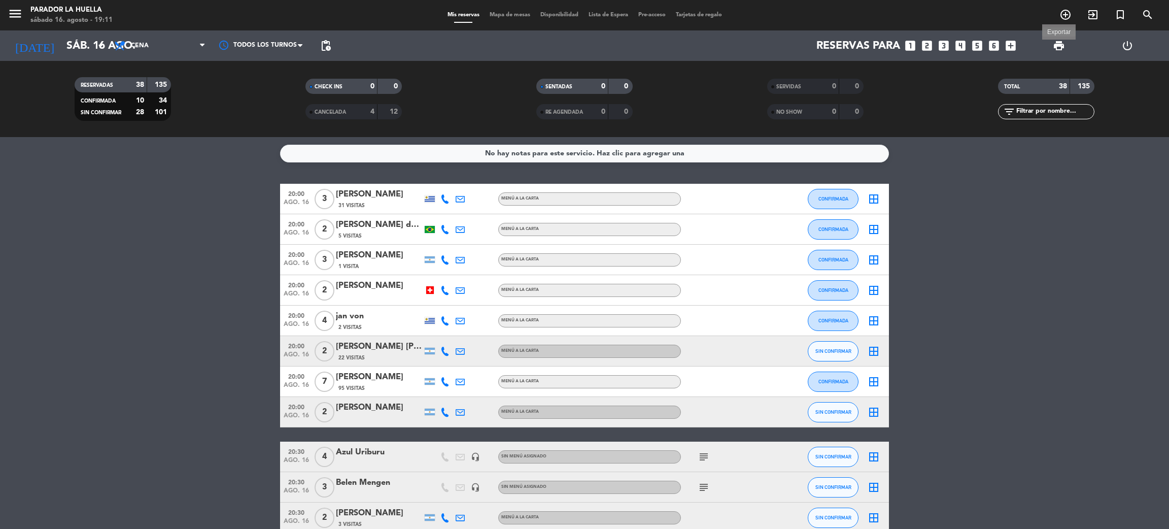
click at [1058, 48] on span "print" at bounding box center [1059, 46] width 12 height 12
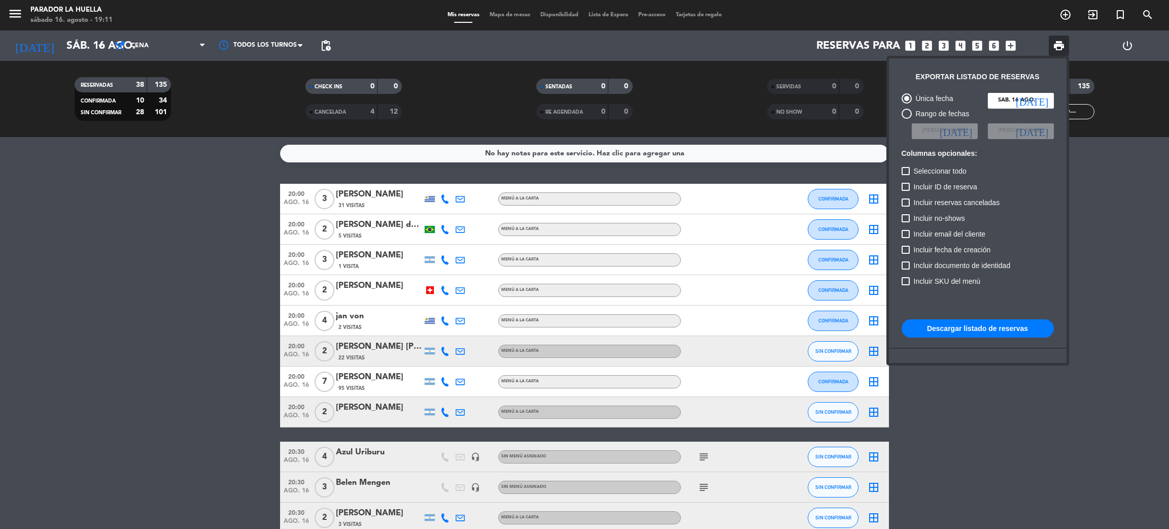
click at [958, 333] on button "Descargar listado de reservas" at bounding box center [978, 328] width 152 height 18
drag, startPoint x: 750, startPoint y: 2, endPoint x: 777, endPoint y: 8, distance: 27.7
drag, startPoint x: 777, startPoint y: 8, endPoint x: 1111, endPoint y: 84, distance: 342.3
click at [1131, 152] on div at bounding box center [584, 264] width 1169 height 529
